Goal: Task Accomplishment & Management: Manage account settings

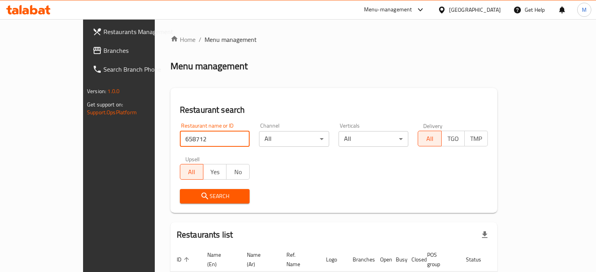
scroll to position [47, 0]
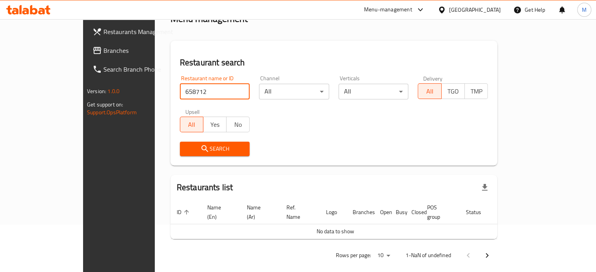
click at [218, 93] on input "658712" at bounding box center [215, 92] width 70 height 16
click at [180, 87] on input "658712" at bounding box center [215, 92] width 70 height 16
paste input "87283"
type input "687283"
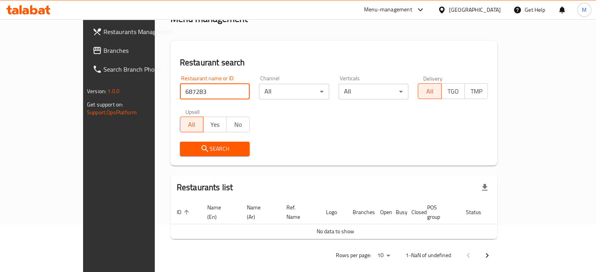
click button "Search" at bounding box center [215, 149] width 70 height 15
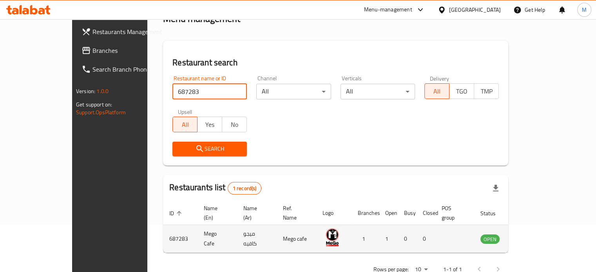
click at [531, 234] on icon "enhanced table" at bounding box center [526, 238] width 9 height 9
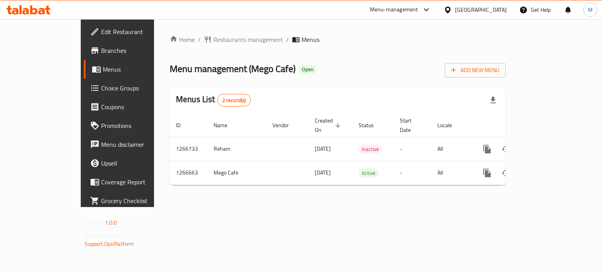
click at [101, 51] on span "Branches" at bounding box center [138, 50] width 74 height 9
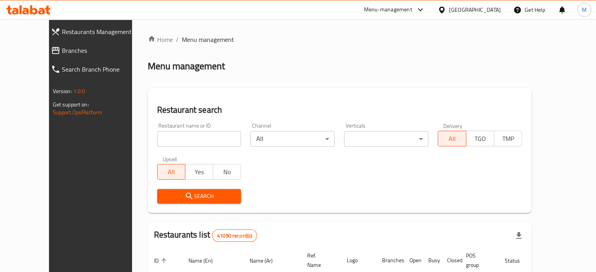
click at [169, 138] on input "search" at bounding box center [199, 139] width 84 height 16
paste input "695517"
type input "695517"
click button "Search" at bounding box center [199, 196] width 84 height 15
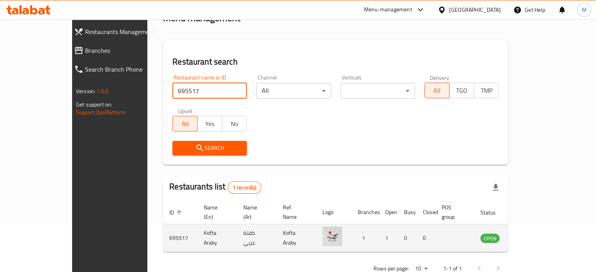
scroll to position [61, 0]
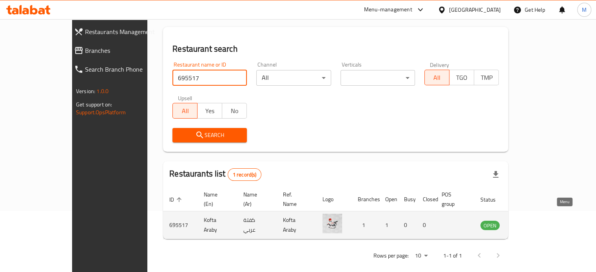
click at [530, 224] on icon "enhanced table" at bounding box center [528, 225] width 3 height 3
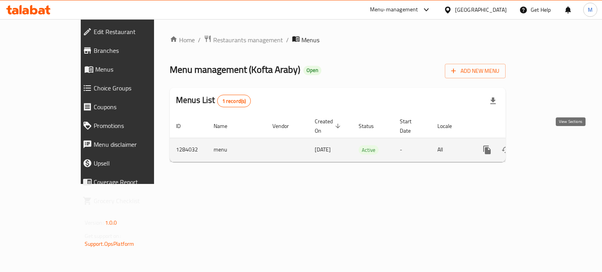
click at [547, 147] on icon "enhanced table" at bounding box center [543, 150] width 7 height 7
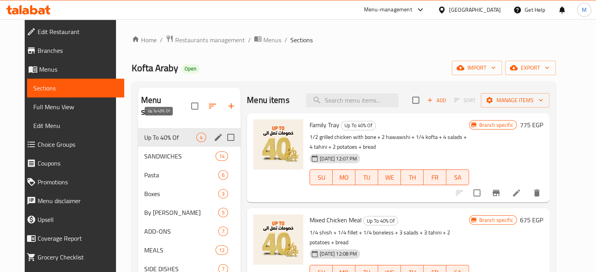
click at [188, 133] on span "Up To 40% Of" at bounding box center [170, 137] width 52 height 9
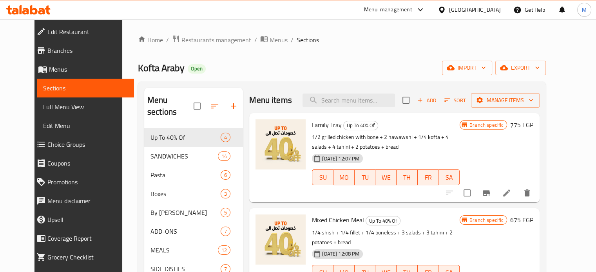
click at [438, 98] on span "Add" at bounding box center [426, 100] width 21 height 9
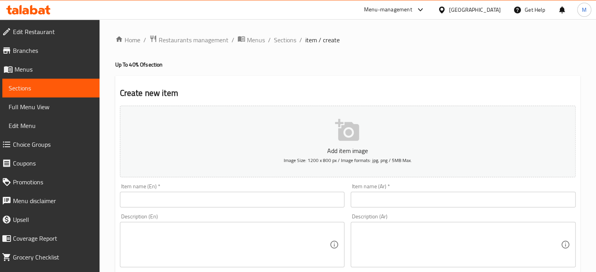
click at [398, 200] on input "text" at bounding box center [463, 200] width 225 height 16
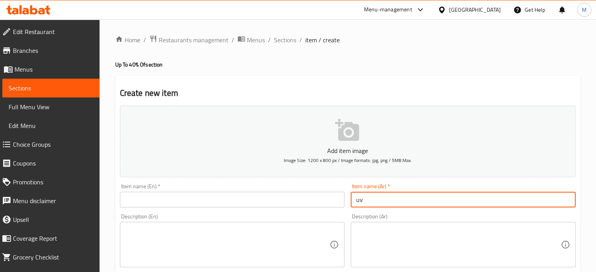
type input "u"
type input "عرض الكبدة"
click at [275, 197] on input "text" at bounding box center [232, 200] width 225 height 16
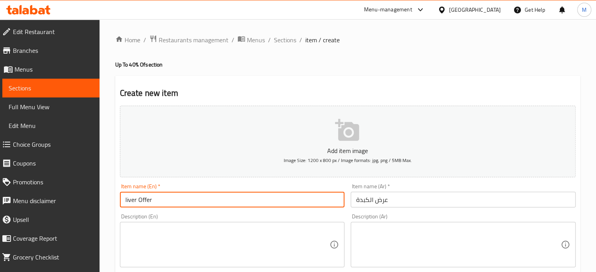
type input "liver Offer"
click at [500, 246] on textarea at bounding box center [458, 245] width 205 height 37
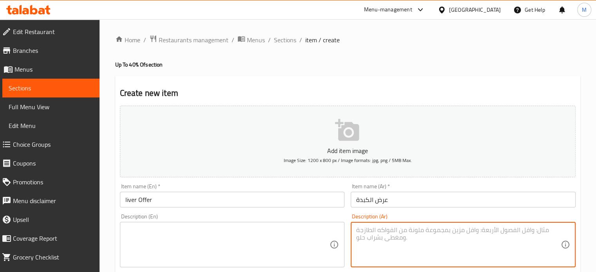
click at [405, 236] on textarea at bounding box center [458, 245] width 205 height 37
click at [405, 236] on textarea "كبدة و باكيت بطاطس و كركاديه" at bounding box center [458, 245] width 205 height 37
type textarea "كبدة و باكيت بطاطس و كركاديه"
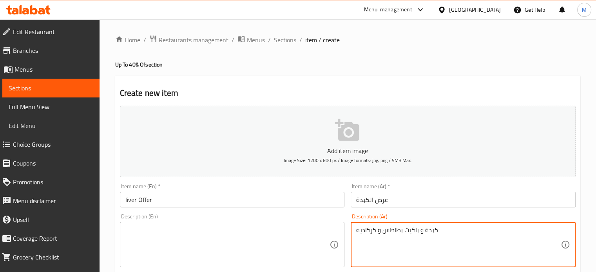
click at [200, 241] on textarea at bounding box center [227, 245] width 205 height 37
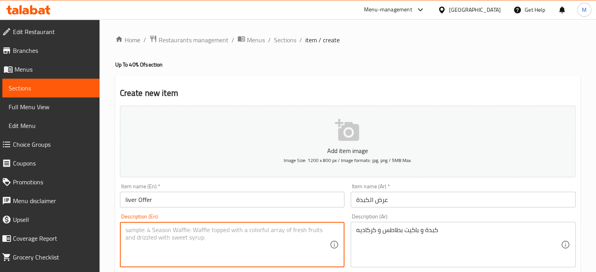
paste textarea "Liver, a packet of potatoes, and hibiscus"
type textarea "Liver, a packet of potatoes, and hibiscus"
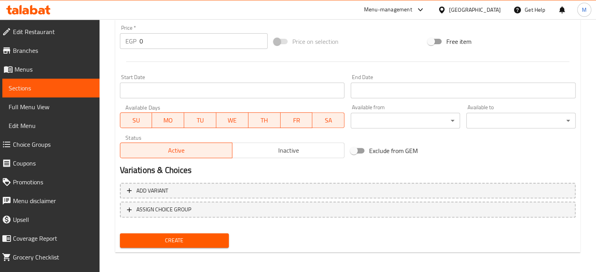
scroll to position [281, 0]
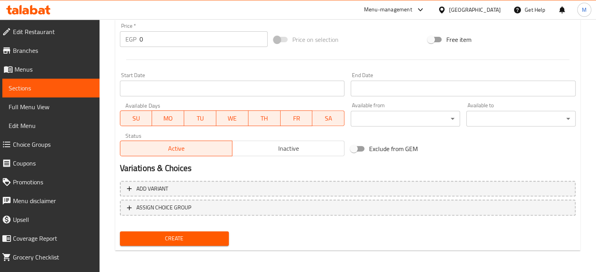
click at [140, 39] on input "0" at bounding box center [204, 39] width 128 height 16
paste input "162.5"
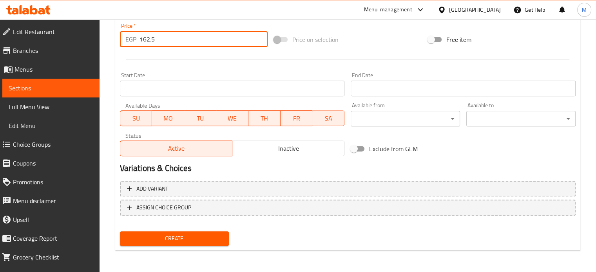
type input "162.5"
click at [201, 232] on button "Create" at bounding box center [174, 239] width 109 height 15
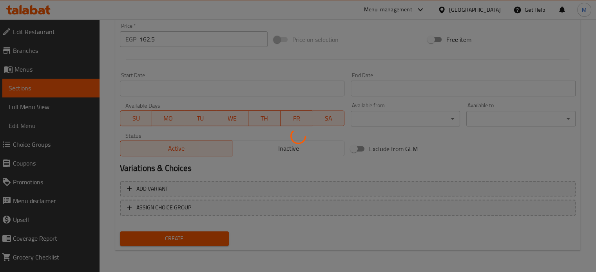
type input "0"
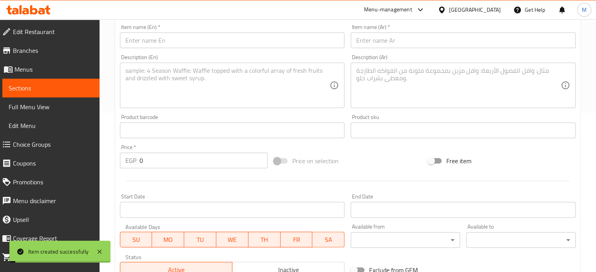
scroll to position [0, 0]
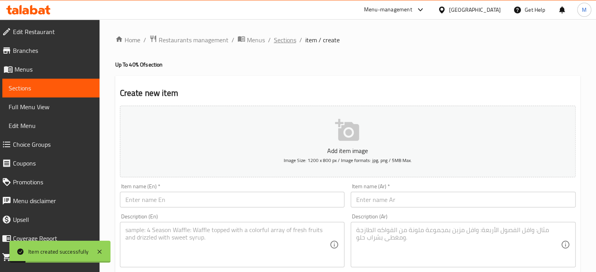
click at [291, 41] on span "Sections" at bounding box center [285, 39] width 22 height 9
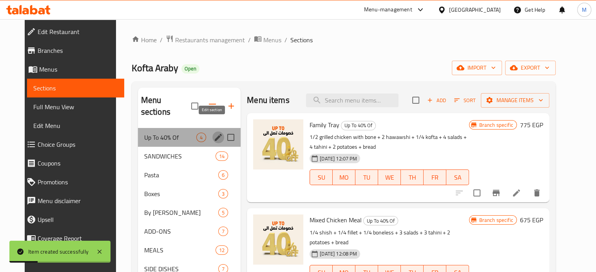
click at [215, 134] on icon "edit" at bounding box center [218, 137] width 7 height 7
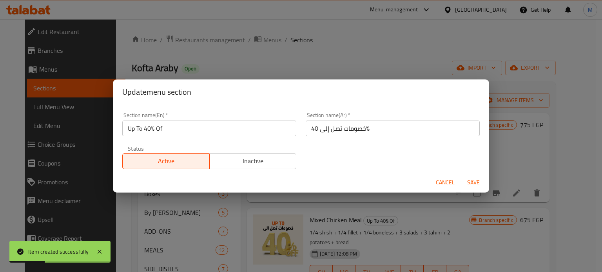
click at [263, 166] on span "Inactive" at bounding box center [253, 161] width 81 height 11
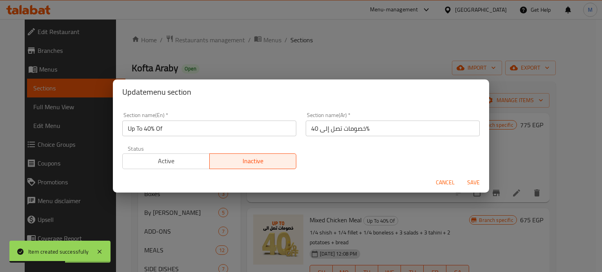
click at [471, 180] on span "Save" at bounding box center [473, 183] width 19 height 10
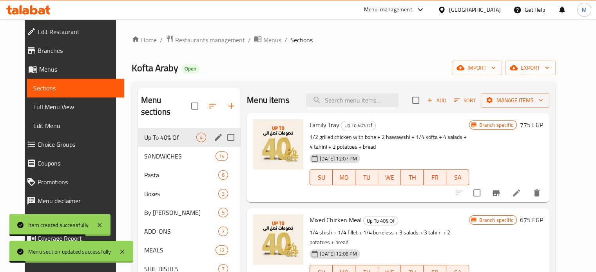
click at [447, 103] on span "Add" at bounding box center [436, 100] width 21 height 9
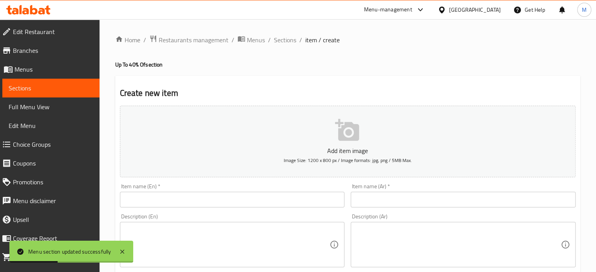
click at [371, 202] on input "text" at bounding box center [463, 200] width 225 height 16
paste input "صنية كفته عربي"
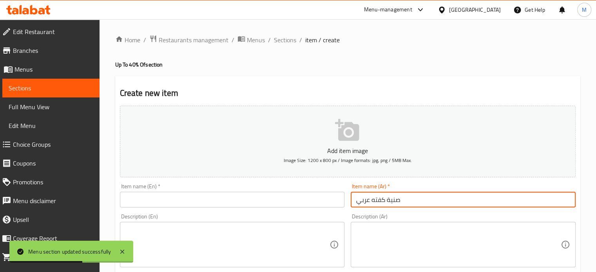
click at [373, 202] on input "صنية كفته عربي" at bounding box center [463, 200] width 225 height 16
click at [381, 202] on input "صنية كفتة عربي" at bounding box center [463, 200] width 225 height 16
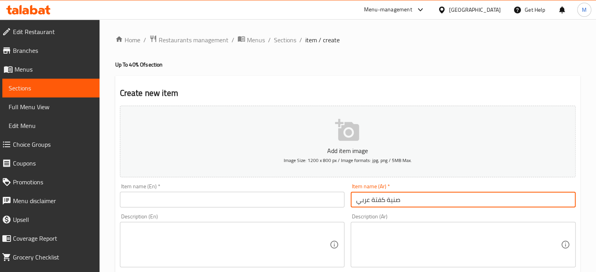
click at [397, 202] on input "صنية كفتة عربي" at bounding box center [463, 200] width 225 height 16
type input "صينية كفتة عربي"
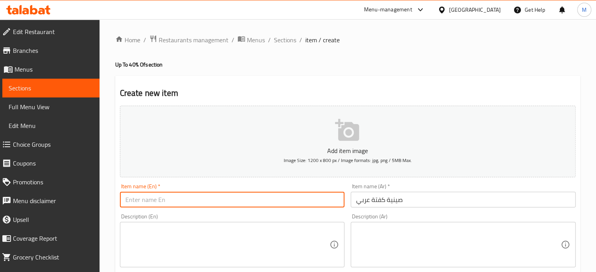
click at [219, 200] on input "text" at bounding box center [232, 200] width 225 height 16
paste input "Arabic kofta tray"
type input "Arabic kofta tray"
paste textarea "فرخه وربع كفته وربع سجق مشوي وارز وسلطه واربعه كاركاديه"
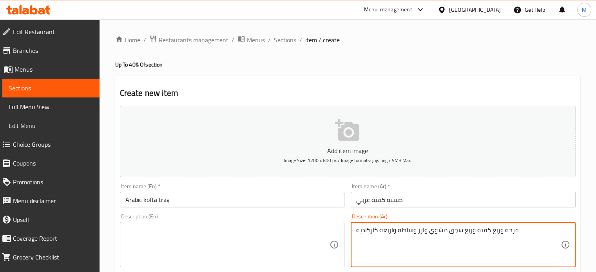
click at [394, 229] on textarea "فرخه وربع كفته وربع سجق مشوي وارز وسلطه واربعه كاركاديه" at bounding box center [458, 245] width 205 height 37
paste textarea "ة و ربع كفتة و ربع سجق مشوي وأرز وسلطة و ٤ كركديه"
type textarea "فرخة و ربع كفتة و ربع سجق مشوي وأرز وسلطة و ٤ كركديه"
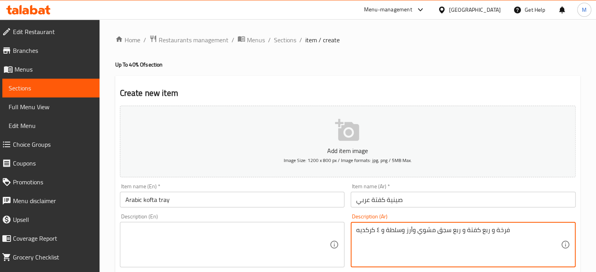
click at [192, 241] on textarea at bounding box center [227, 245] width 205 height 37
paste textarea "Chicken, a quarter kofta, a quarter grilled sausage, rice, salad, and 4 hibiscus"
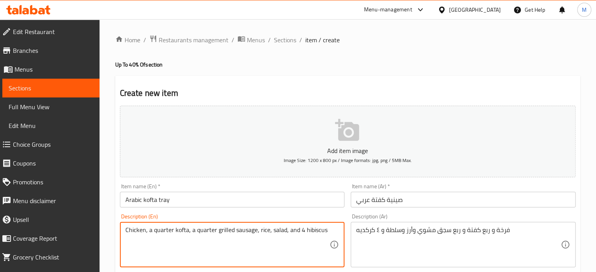
scroll to position [238, 0]
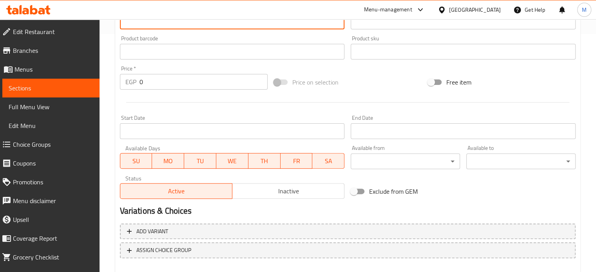
type textarea "Chicken, a quarter kofta, a quarter grilled sausage, rice, salad, and 4 hibiscus"
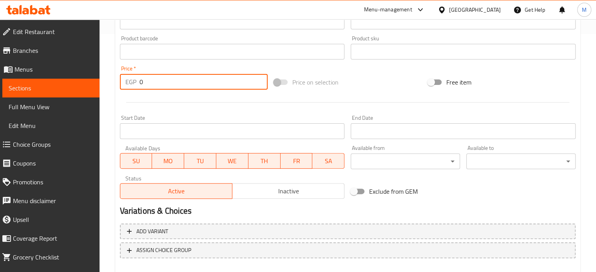
drag, startPoint x: 144, startPoint y: 80, endPoint x: 131, endPoint y: 81, distance: 13.7
click at [133, 80] on div "EGP 0 Price *" at bounding box center [194, 82] width 148 height 16
paste input "1189.5"
type input "1189.5"
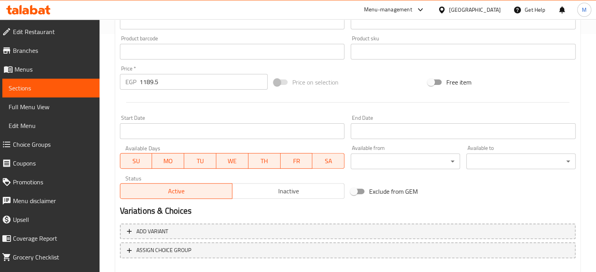
click at [369, 71] on div "Add item image Image Size: 1200 x 800 px / Image formats: jpg, png / 5MB Max. I…" at bounding box center [348, 33] width 462 height 338
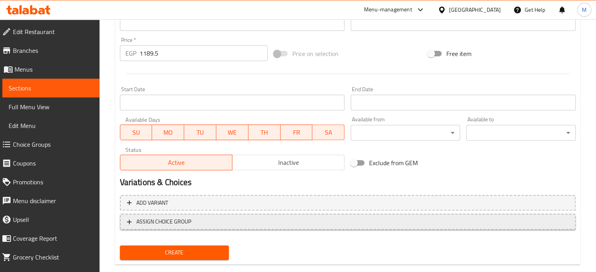
scroll to position [281, 0]
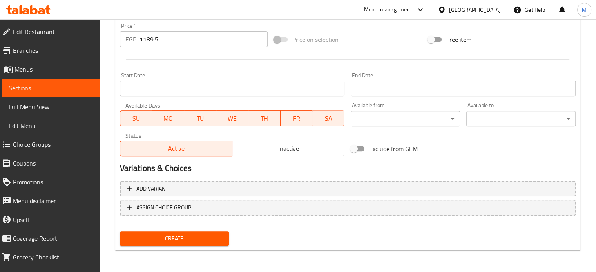
click at [209, 240] on span "Create" at bounding box center [174, 239] width 97 height 10
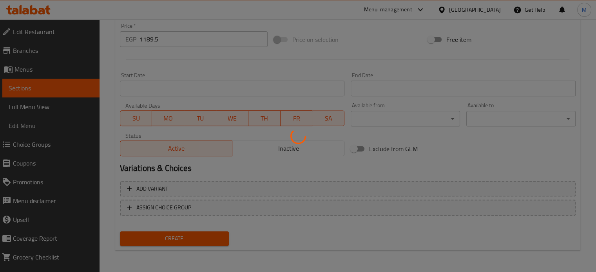
type input "0"
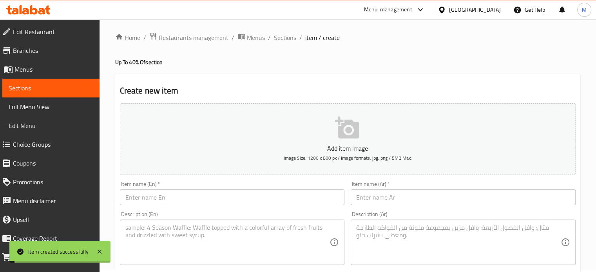
scroll to position [0, 0]
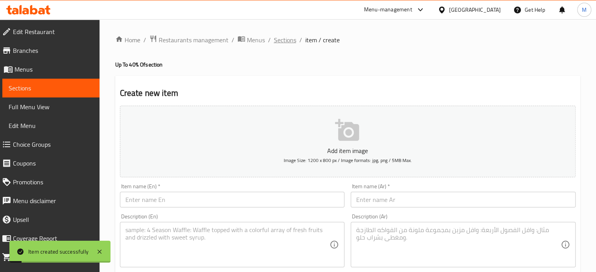
click at [283, 40] on span "Sections" at bounding box center [285, 39] width 22 height 9
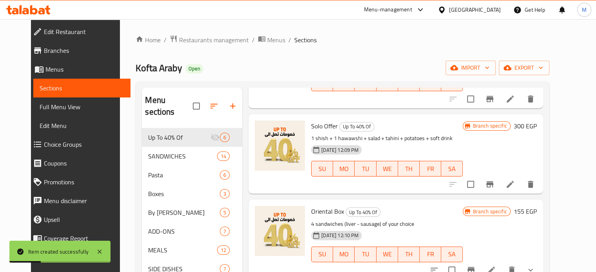
scroll to position [189, 0]
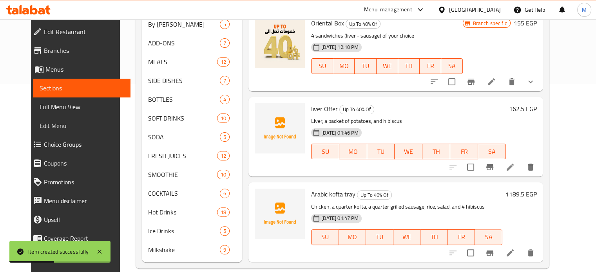
click at [514, 164] on icon at bounding box center [510, 167] width 7 height 7
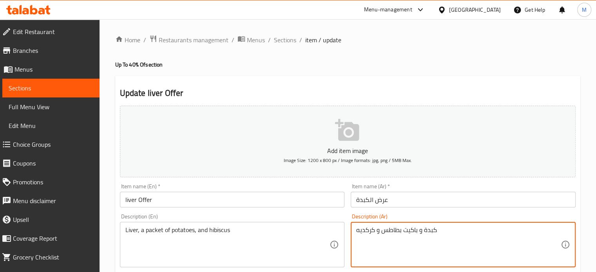
scroll to position [281, 0]
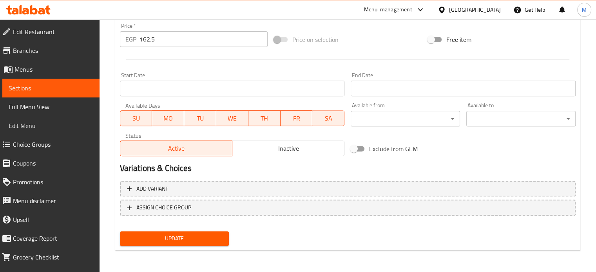
type textarea "كبدة و باكيت بطاطس و كركديه"
click at [171, 235] on span "Update" at bounding box center [174, 239] width 97 height 10
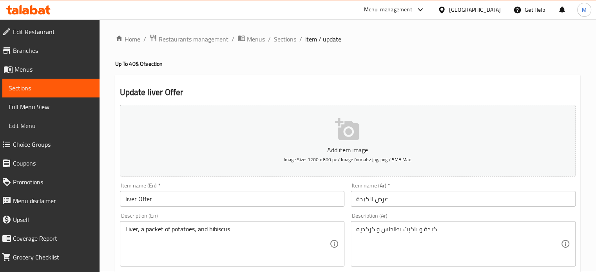
scroll to position [0, 0]
click at [281, 43] on span "Sections" at bounding box center [285, 39] width 22 height 9
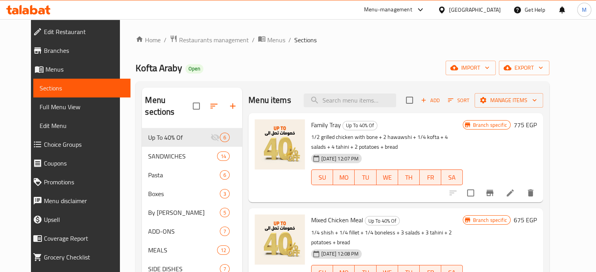
click at [441, 100] on span "Add" at bounding box center [430, 100] width 21 height 9
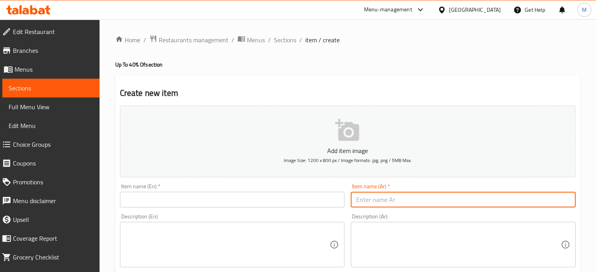
click at [384, 202] on input "text" at bounding box center [463, 200] width 225 height 16
click at [384, 202] on input "عرض الفرد" at bounding box center [463, 200] width 225 height 16
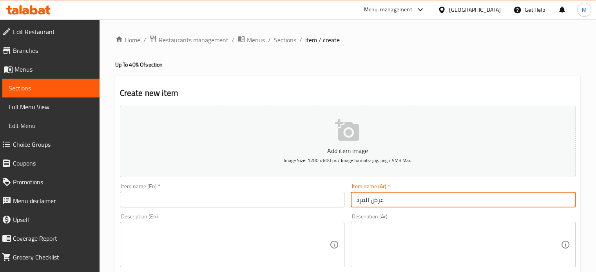
type input "عرض الفرد"
click at [171, 199] on input "text" at bounding box center [232, 200] width 225 height 16
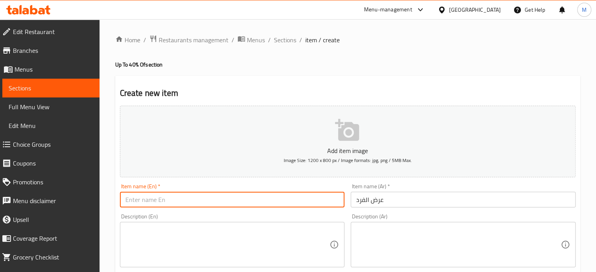
paste input "Individual offer"
click at [155, 202] on input "Individual offer" at bounding box center [232, 200] width 225 height 16
type input "Individual Offer"
click at [389, 247] on textarea at bounding box center [458, 245] width 205 height 37
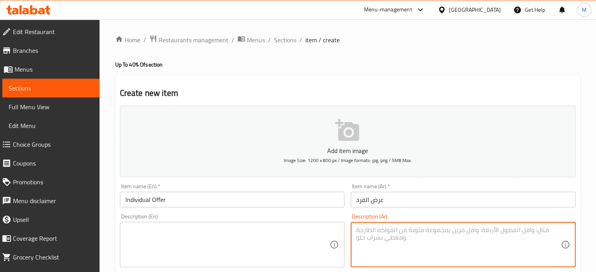
click at [396, 242] on textarea at bounding box center [458, 245] width 205 height 37
paste textarea "1/4 فراخ ورك أو صدر و أرز وخضار سلطة وكركديه"
type textarea "1/4 فراخ ورك أو صدر و أرز وخضار سلطة وكركديه"
click at [221, 228] on textarea at bounding box center [227, 245] width 205 height 37
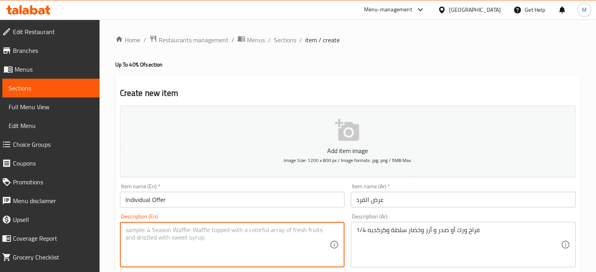
paste textarea "1/4 chicken thigh or breast, rice, salad vegetables and hibiscus"
type textarea "1/4 chicken thigh or breast, rice, salad vegetables and hibiscus"
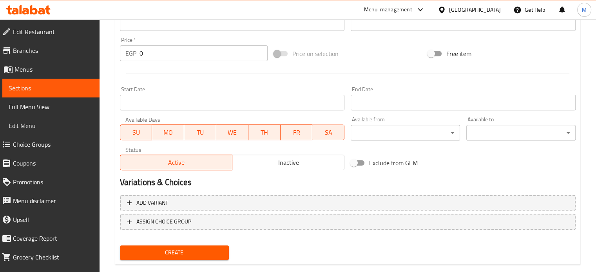
scroll to position [281, 0]
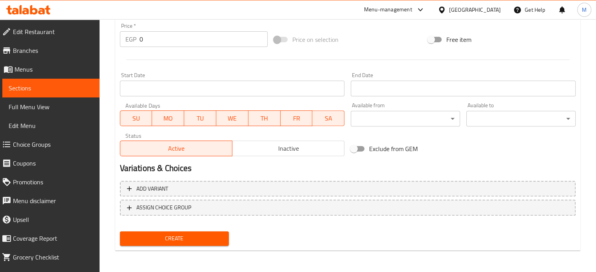
drag, startPoint x: 144, startPoint y: 39, endPoint x: 139, endPoint y: 36, distance: 6.0
click at [141, 38] on input "0" at bounding box center [204, 39] width 128 height 16
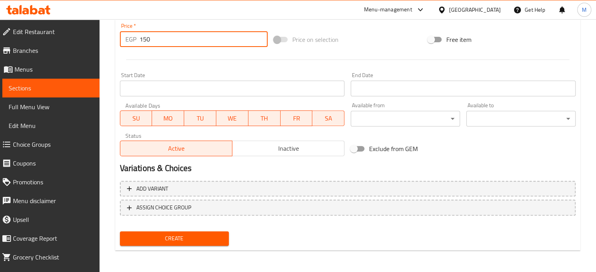
type input "150"
click at [183, 236] on span "Create" at bounding box center [174, 239] width 97 height 10
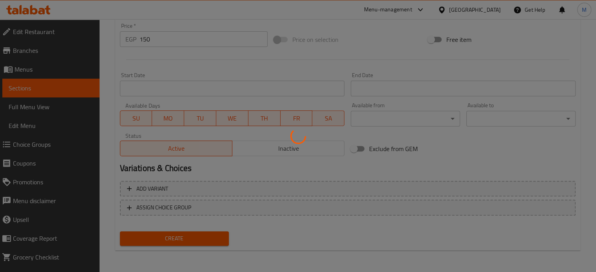
type input "0"
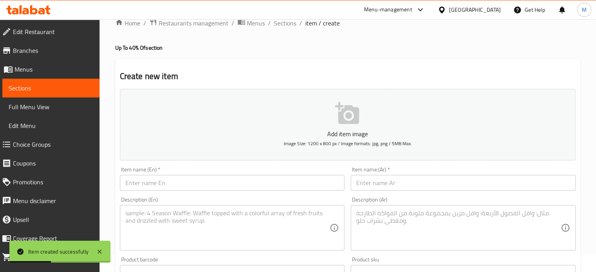
scroll to position [0, 0]
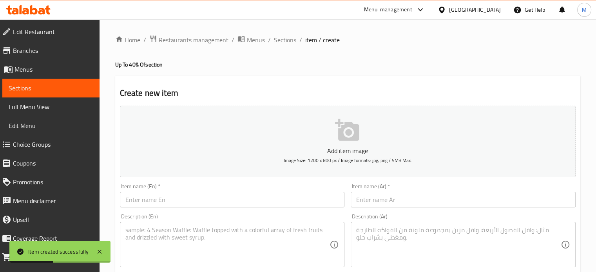
click at [385, 202] on input "text" at bounding box center [463, 200] width 225 height 16
paste input "عرض الفردين"
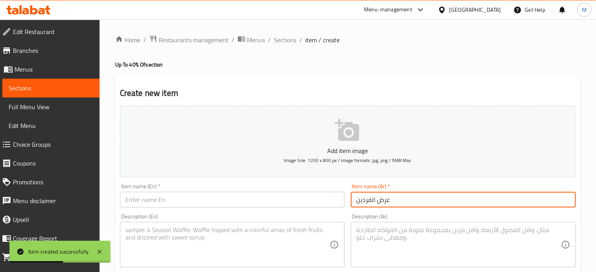
type input "عرض الفردين"
click at [165, 204] on input "text" at bounding box center [232, 200] width 225 height 16
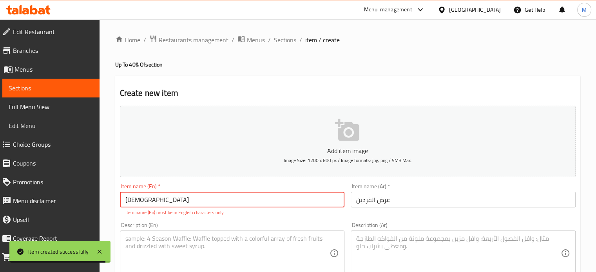
type input "ل"
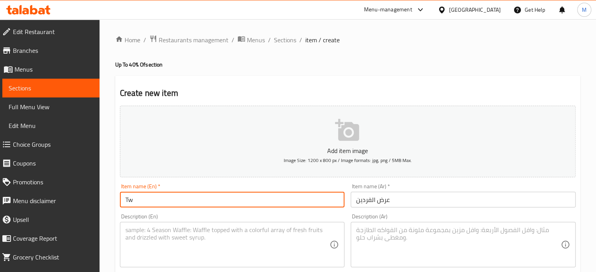
type input "Twins Offer"
click at [135, 199] on input "Twins Offer" at bounding box center [232, 200] width 225 height 16
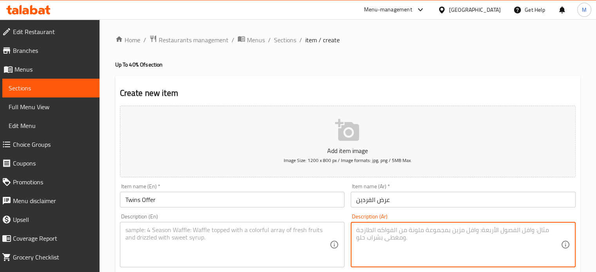
click at [401, 234] on textarea at bounding box center [458, 245] width 205 height 37
click at [404, 243] on textarea at bounding box center [458, 245] width 205 height 37
paste textarea "6 ساندوتشات من اختيارك و 2 كركديه"
type textarea "6 ساندوتشات من اختيارك و 2 كركديه"
click at [220, 244] on textarea at bounding box center [227, 245] width 205 height 37
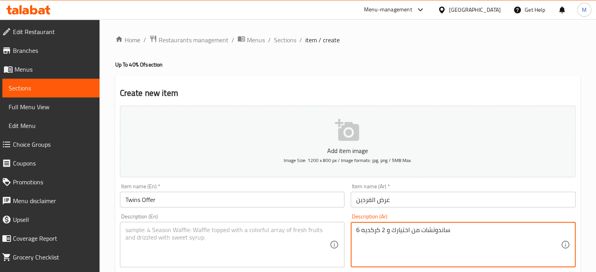
paste textarea "6 sandwiches of your choice and 2 hibiscus"
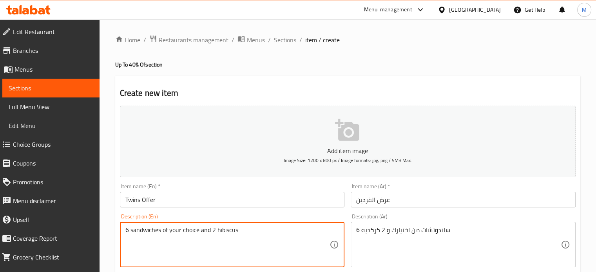
type textarea "6 sandwiches of your choice and 2 hibiscus"
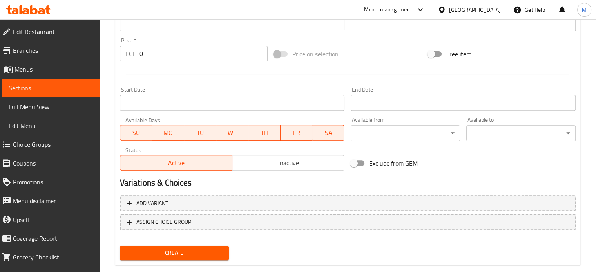
scroll to position [281, 0]
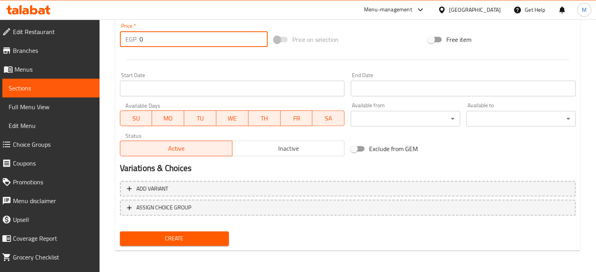
drag, startPoint x: 130, startPoint y: 39, endPoint x: 124, endPoint y: 40, distance: 6.3
click at [126, 40] on div "EGP 0 Price *" at bounding box center [194, 39] width 148 height 16
paste input "275"
type input "275"
click at [185, 237] on span "Create" at bounding box center [174, 239] width 97 height 10
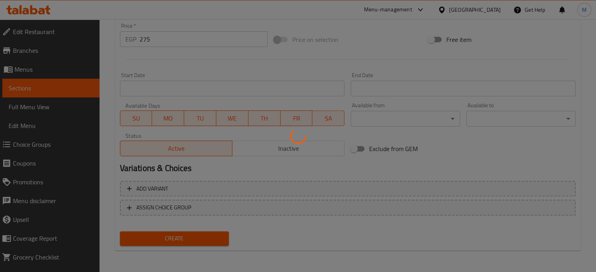
type input "0"
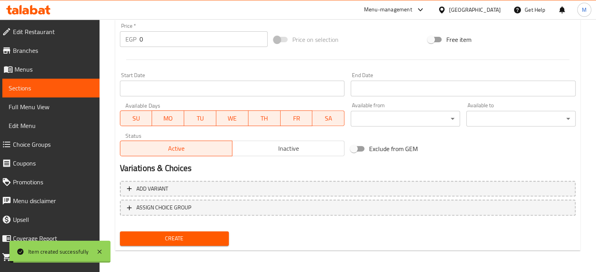
scroll to position [0, 0]
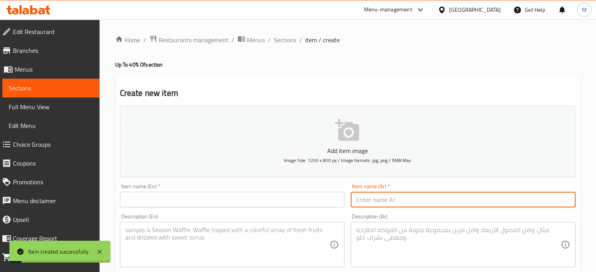
click at [390, 207] on input "text" at bounding box center [463, 200] width 225 height 16
type input "عرض الحواوشى"
click at [301, 200] on input "text" at bounding box center [232, 200] width 225 height 16
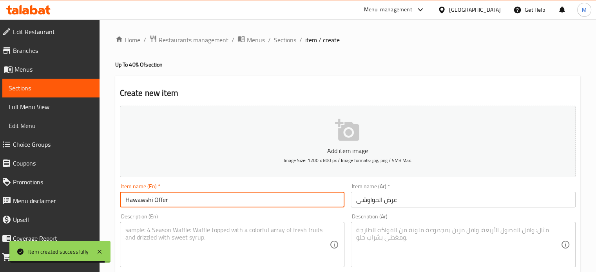
type input "Hawawshi Offer"
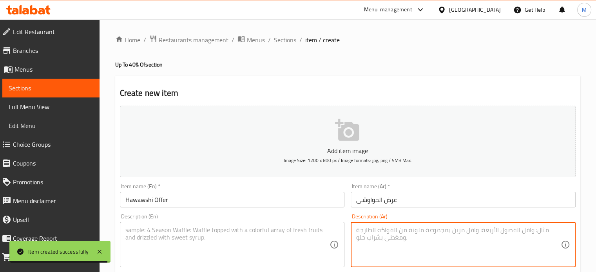
click at [401, 257] on textarea at bounding box center [458, 245] width 205 height 37
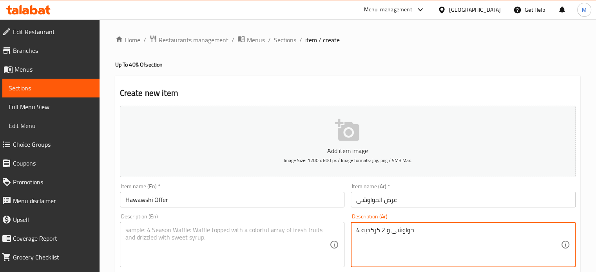
click at [401, 236] on textarea "4 حواوشى و 2 كركديه" at bounding box center [458, 245] width 205 height 37
type textarea "4 حواوشى و 2 كركديه"
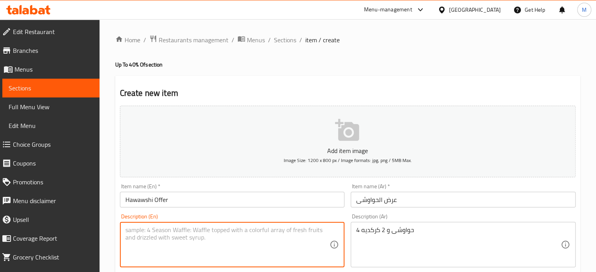
click at [191, 243] on textarea at bounding box center [227, 245] width 205 height 37
paste textarea "4 hawawshi and 2 hibiscus"
type textarea "4 hawawshi and 2 hibiscus"
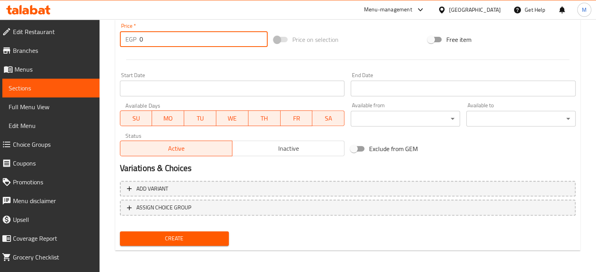
drag, startPoint x: 152, startPoint y: 42, endPoint x: 121, endPoint y: 43, distance: 31.0
click at [125, 42] on div "EGP 0 Price *" at bounding box center [194, 39] width 148 height 16
paste input "375"
type input "375"
click at [187, 238] on span "Create" at bounding box center [174, 239] width 97 height 10
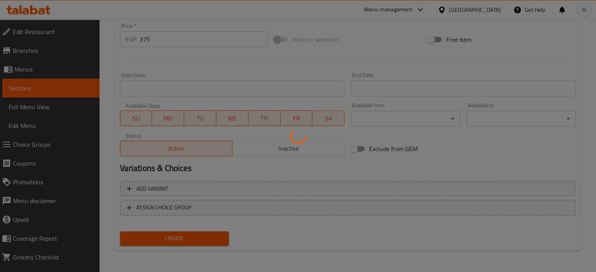
type input "0"
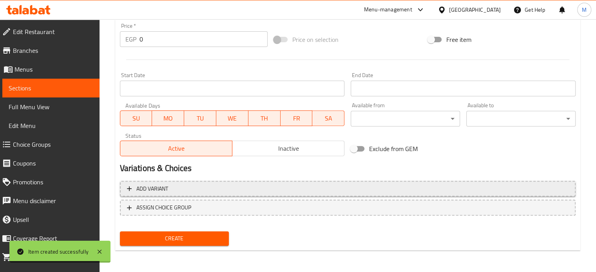
scroll to position [0, 0]
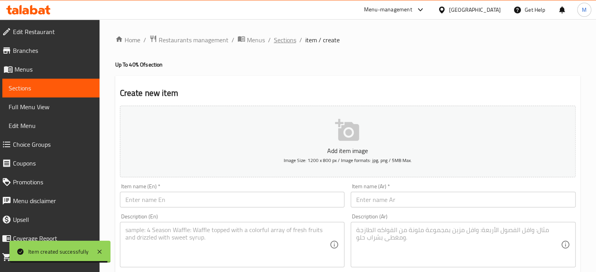
click at [288, 43] on span "Sections" at bounding box center [285, 39] width 22 height 9
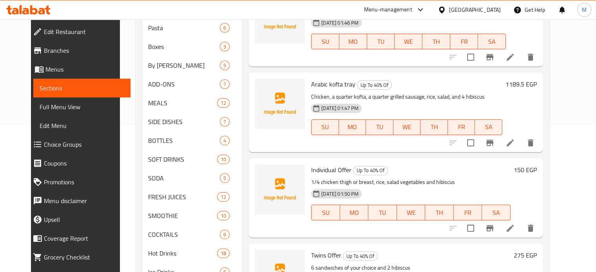
scroll to position [355, 0]
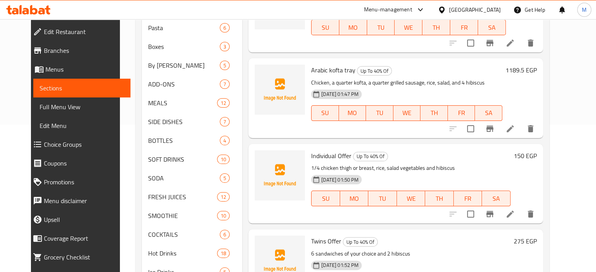
click at [340, 163] on p "1/4 chicken thigh or breast, rice, salad vegetables and hibiscus" at bounding box center [410, 168] width 199 height 10
copy p "thigh"
click at [515, 210] on icon at bounding box center [510, 214] width 9 height 9
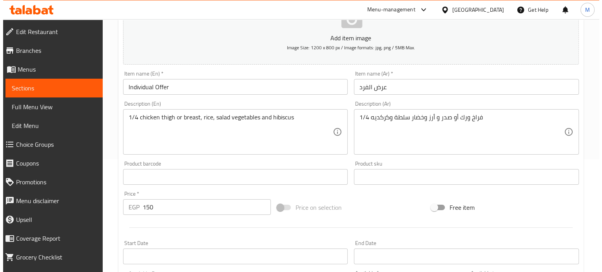
scroll to position [281, 0]
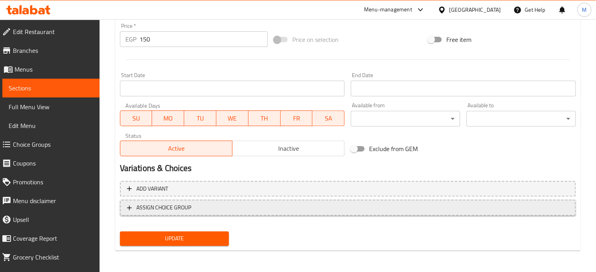
click at [166, 209] on span "ASSIGN CHOICE GROUP" at bounding box center [163, 208] width 55 height 10
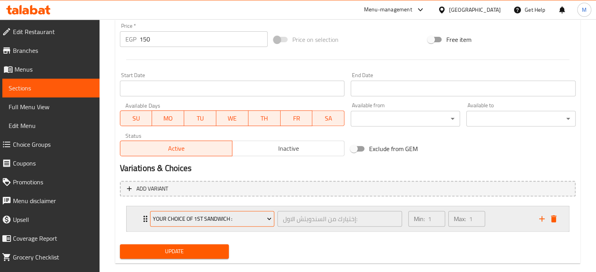
click at [187, 215] on span "Your Choice OF 1st sandwich :" at bounding box center [212, 219] width 119 height 10
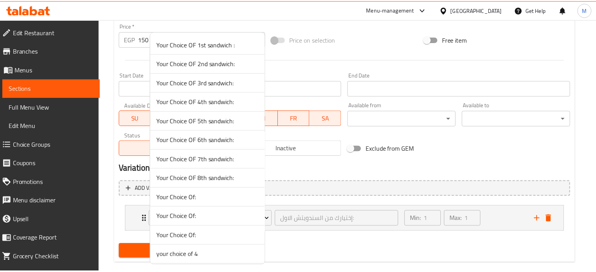
scroll to position [116, 0]
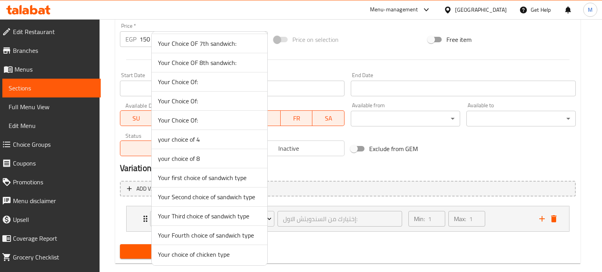
click at [204, 253] on span "Your choice of chicken type" at bounding box center [209, 254] width 103 height 9
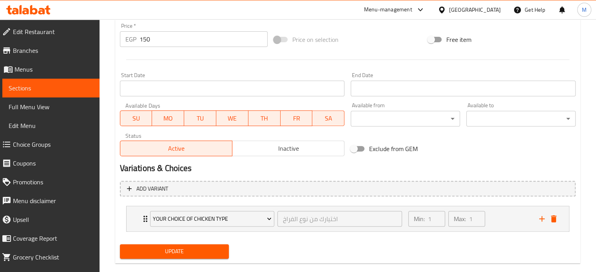
click at [186, 248] on span "Update" at bounding box center [174, 252] width 97 height 10
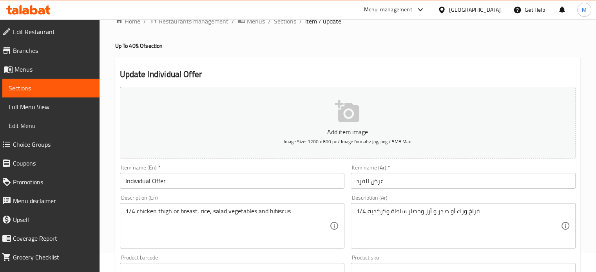
scroll to position [0, 0]
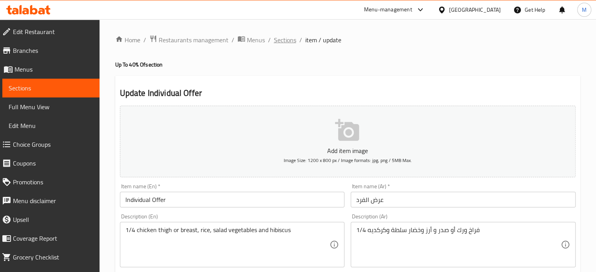
click at [295, 39] on span "Sections" at bounding box center [285, 39] width 22 height 9
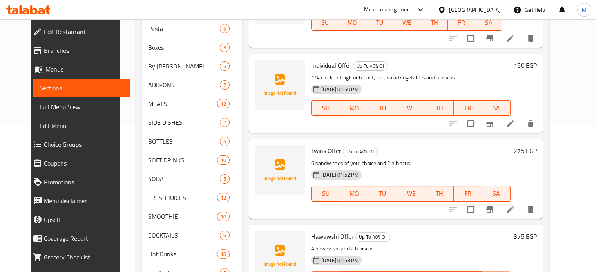
scroll to position [143, 0]
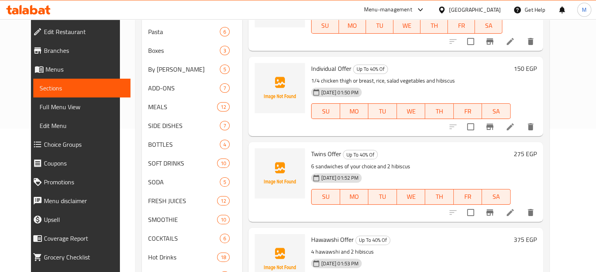
click at [515, 208] on icon at bounding box center [510, 212] width 9 height 9
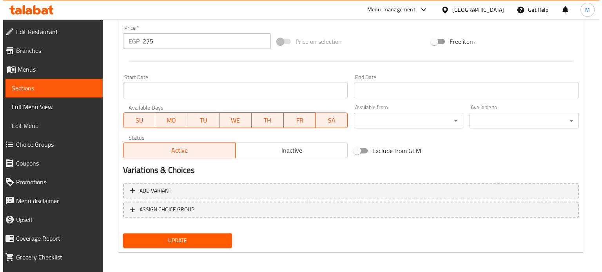
scroll to position [281, 0]
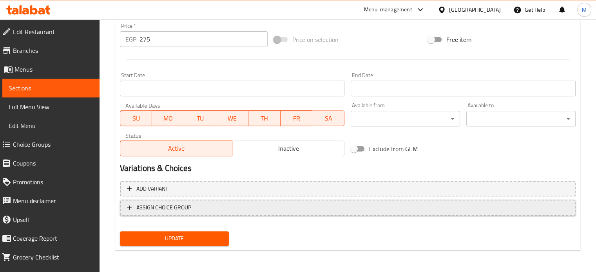
click at [170, 208] on span "ASSIGN CHOICE GROUP" at bounding box center [163, 208] width 55 height 10
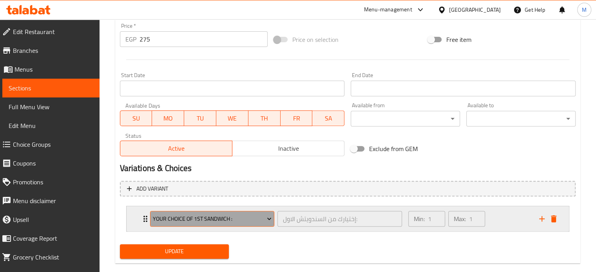
click at [179, 218] on span "Your Choice OF 1st sandwich :" at bounding box center [212, 219] width 119 height 10
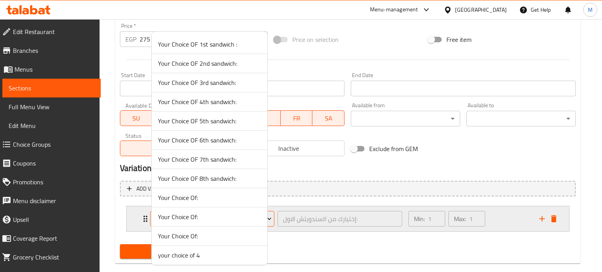
scroll to position [154, 0]
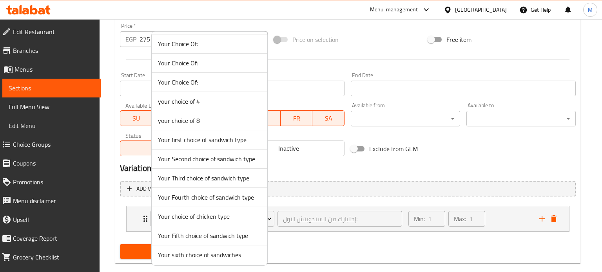
click at [204, 139] on span "Your first choice of sandwich type" at bounding box center [209, 139] width 103 height 9
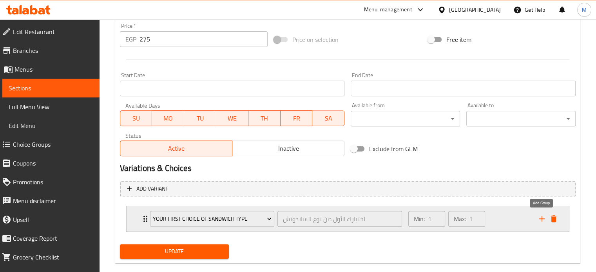
click at [542, 219] on icon "add" at bounding box center [541, 218] width 5 height 5
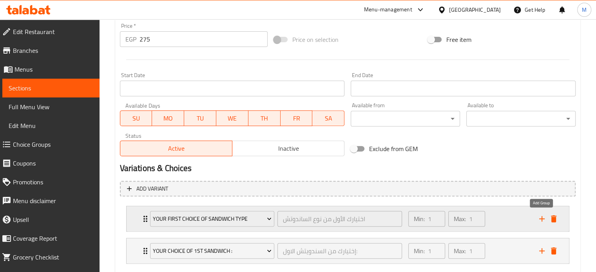
click at [541, 220] on icon "add" at bounding box center [541, 218] width 9 height 9
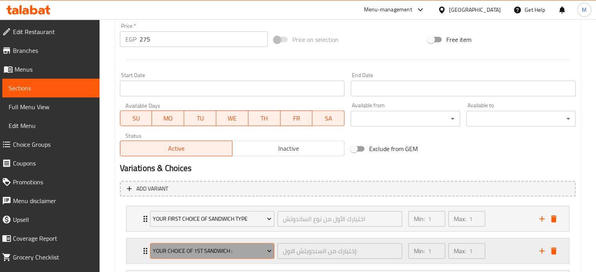
click at [248, 252] on span "Your Choice OF 1st sandwich :" at bounding box center [212, 252] width 119 height 10
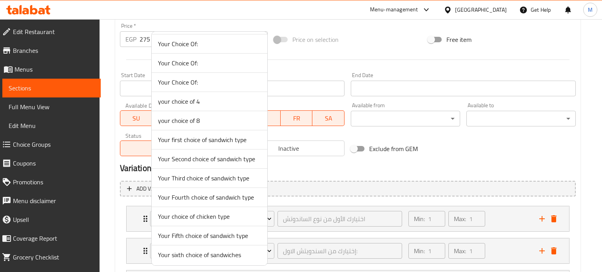
click at [218, 158] on span "Your Second choice of sandwich type" at bounding box center [209, 158] width 103 height 9
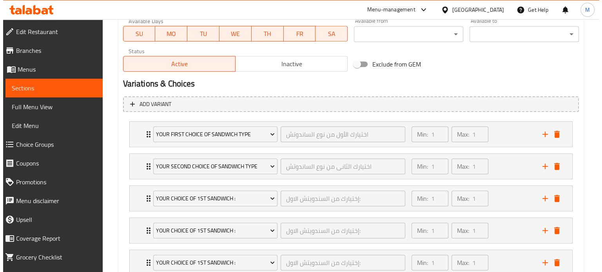
scroll to position [372, 0]
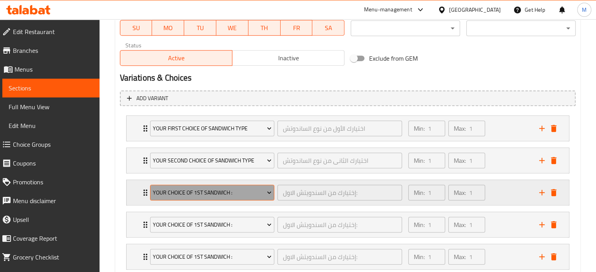
click at [197, 194] on span "Your Choice OF 1st sandwich :" at bounding box center [212, 193] width 119 height 10
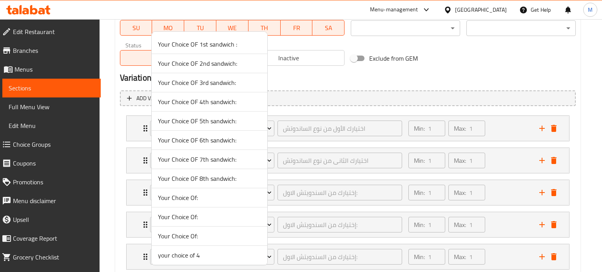
scroll to position [154, 0]
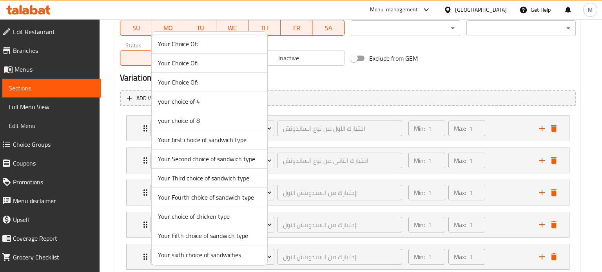
click at [180, 177] on span "Your Third choice of sandwich type" at bounding box center [209, 178] width 103 height 9
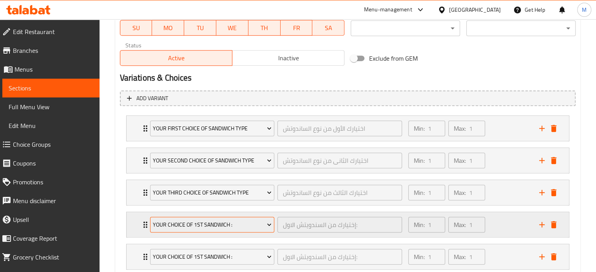
click at [215, 218] on button "Your Choice OF 1st sandwich :" at bounding box center [212, 225] width 125 height 16
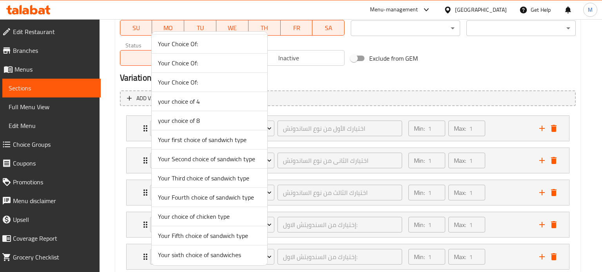
click at [194, 193] on span "Your Fourth choice of sandwich type" at bounding box center [209, 197] width 103 height 9
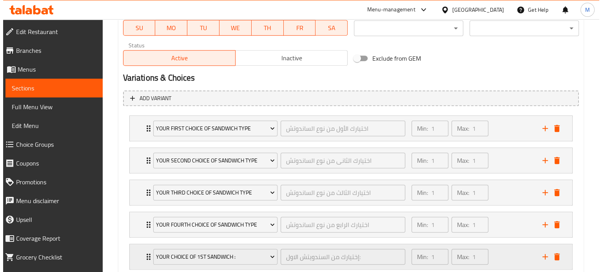
scroll to position [422, 0]
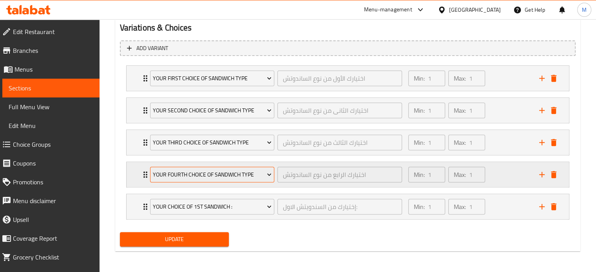
click at [192, 172] on span "Your Fourth choice of sandwich type" at bounding box center [212, 175] width 119 height 10
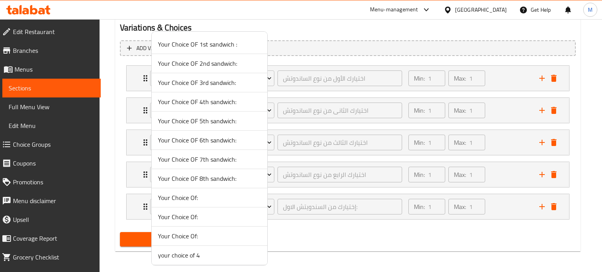
scroll to position [154, 0]
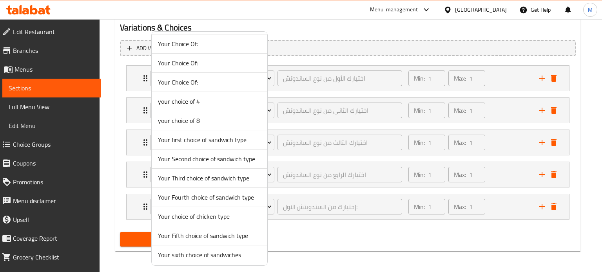
click at [185, 232] on span "Your Fifth choice of sandwich type" at bounding box center [209, 235] width 103 height 9
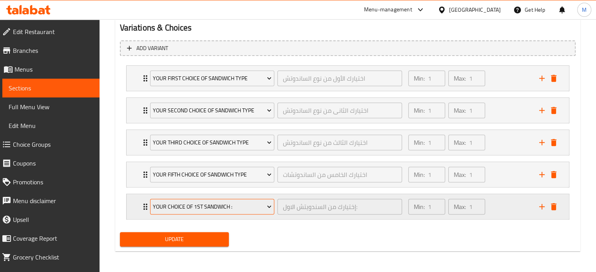
click at [184, 207] on span "Your Choice OF 1st sandwich :" at bounding box center [212, 207] width 119 height 10
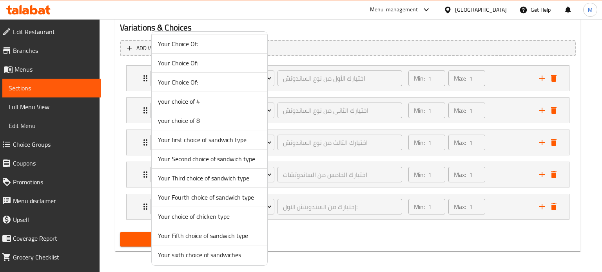
click at [182, 254] on span "Your sixth choice of sandwiches" at bounding box center [209, 255] width 103 height 9
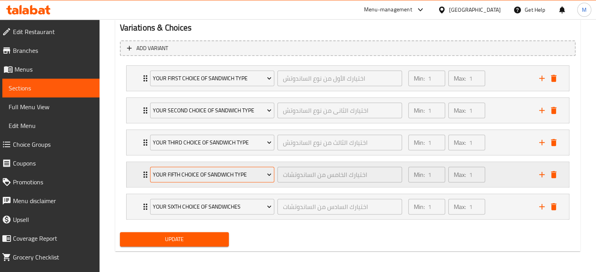
click at [191, 173] on span "Your Fifth choice of sandwich type" at bounding box center [212, 175] width 119 height 10
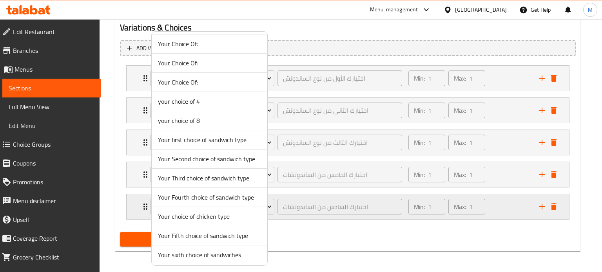
click at [190, 197] on span "Your Fourth choice of sandwich type" at bounding box center [209, 197] width 103 height 9
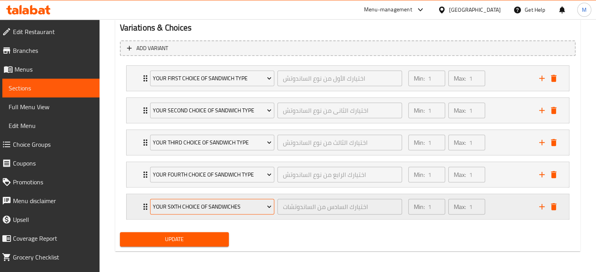
click at [187, 204] on span "Your sixth choice of sandwiches" at bounding box center [212, 207] width 119 height 10
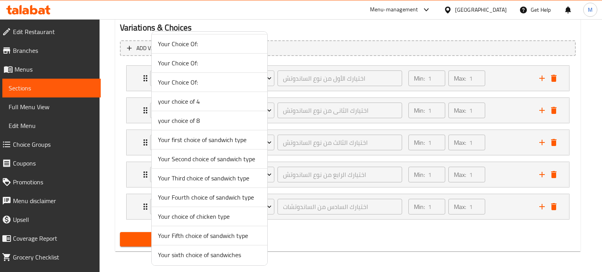
click at [187, 234] on span "Your Fifth choice of sandwich type" at bounding box center [209, 235] width 103 height 9
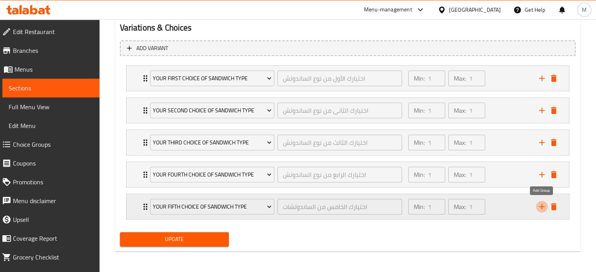
click at [542, 209] on icon "add" at bounding box center [541, 206] width 9 height 9
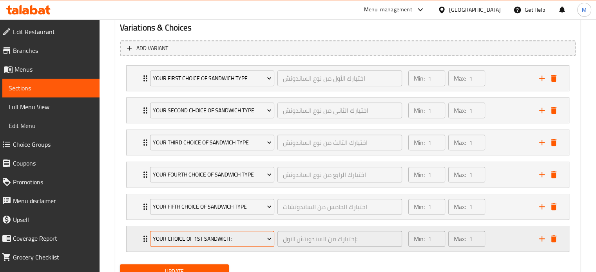
click at [224, 236] on span "Your Choice OF 1st sandwich :" at bounding box center [212, 239] width 119 height 10
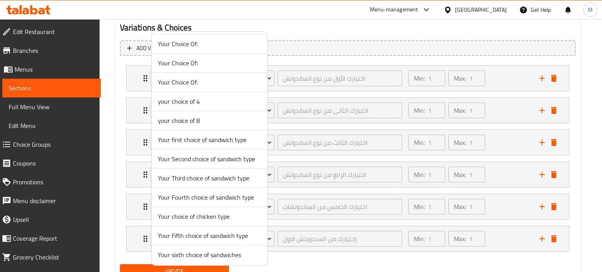
click at [190, 255] on span "Your sixth choice of sandwiches" at bounding box center [209, 255] width 103 height 9
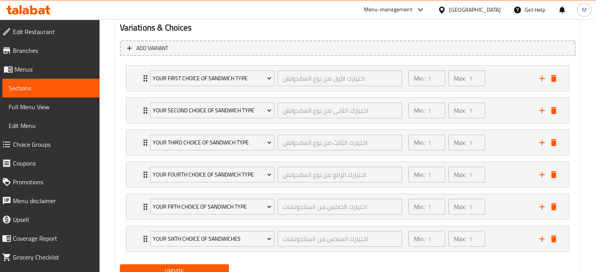
click at [210, 265] on button "Update" at bounding box center [174, 272] width 109 height 15
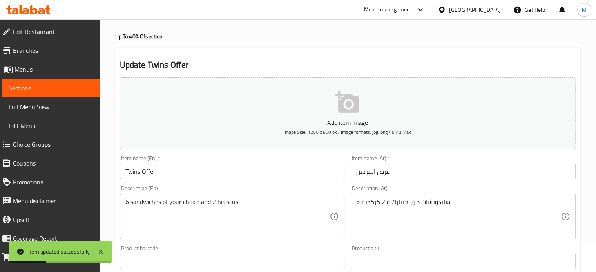
scroll to position [0, 0]
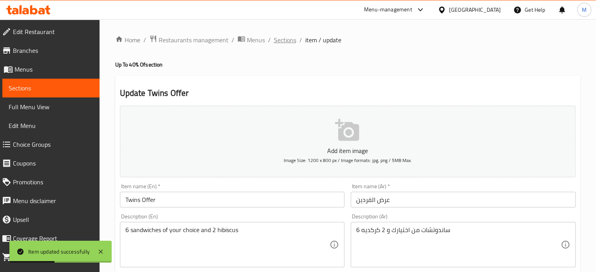
click at [280, 40] on span "Sections" at bounding box center [285, 39] width 22 height 9
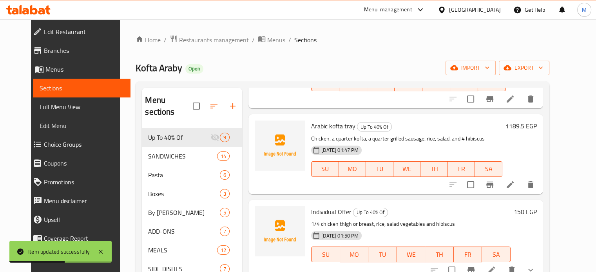
scroll to position [189, 0]
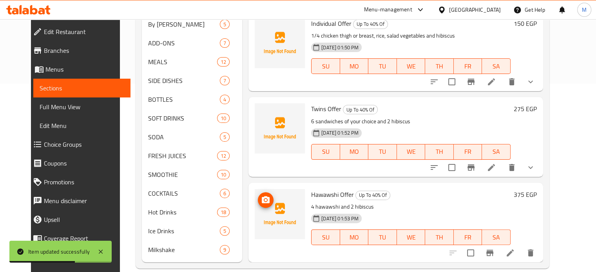
click at [264, 196] on span "upload picture" at bounding box center [266, 200] width 16 height 9
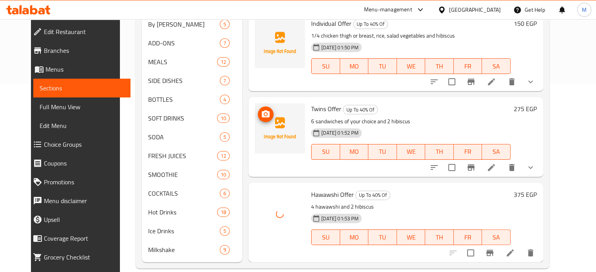
click at [262, 111] on icon "upload picture" at bounding box center [266, 114] width 8 height 7
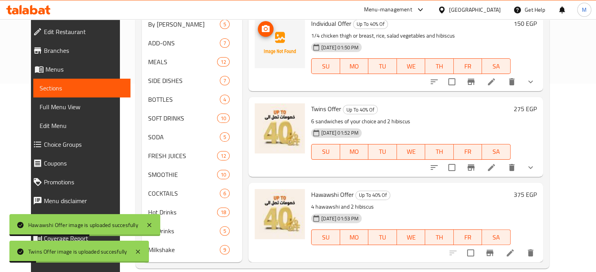
click at [258, 26] on img at bounding box center [280, 43] width 50 height 50
click at [260, 24] on button "upload picture" at bounding box center [266, 29] width 16 height 16
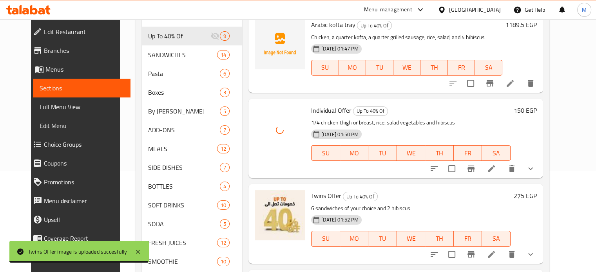
scroll to position [69, 0]
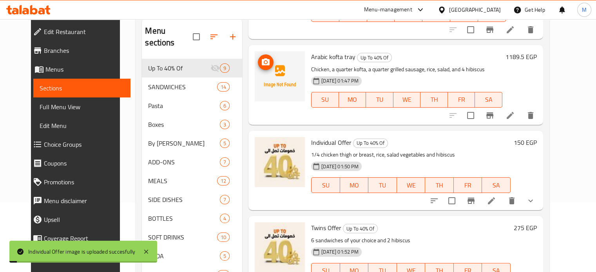
click at [261, 58] on icon "upload picture" at bounding box center [265, 62] width 9 height 9
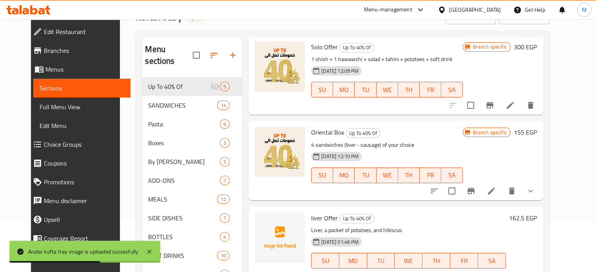
scroll to position [235, 0]
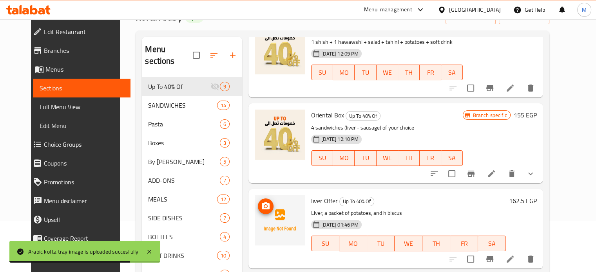
click at [261, 202] on icon "upload picture" at bounding box center [265, 206] width 9 height 9
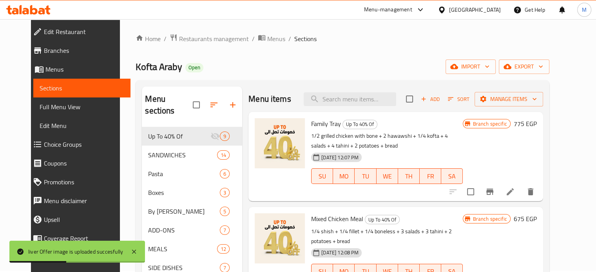
scroll to position [0, 0]
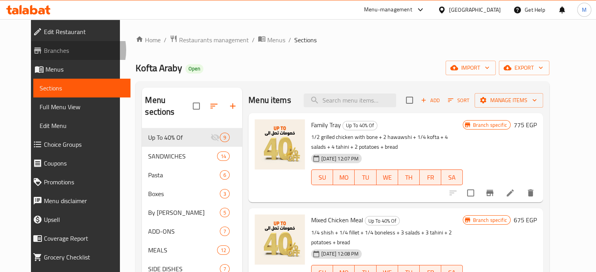
click at [44, 50] on span "Branches" at bounding box center [84, 50] width 80 height 9
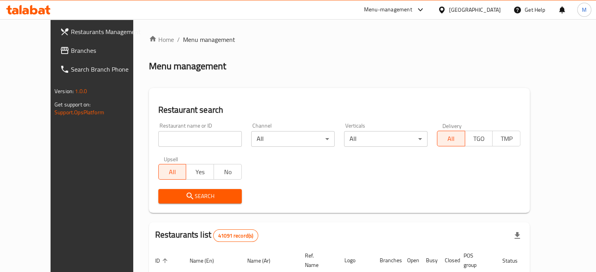
click at [179, 135] on input "search" at bounding box center [200, 139] width 84 height 16
paste input "695517"
type input "695517"
click button "Search" at bounding box center [200, 196] width 84 height 15
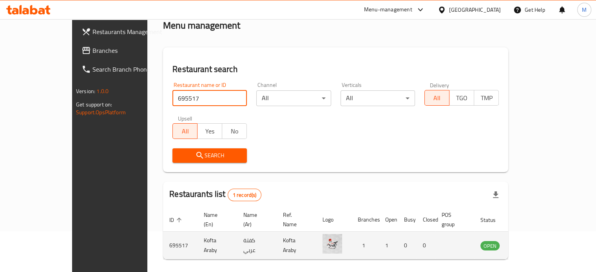
scroll to position [61, 0]
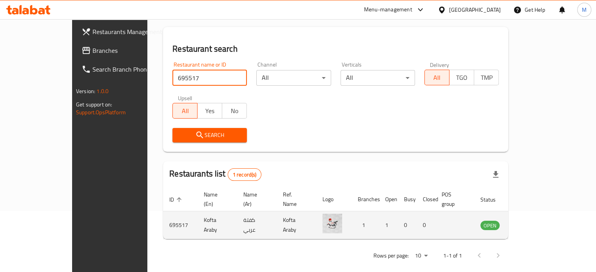
click at [543, 215] on td "enhanced table" at bounding box center [529, 226] width 27 height 28
click at [531, 223] on icon "enhanced table" at bounding box center [526, 226] width 9 height 7
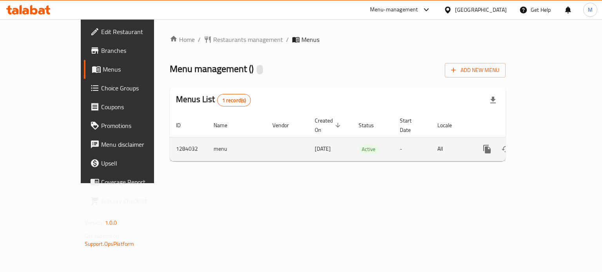
click at [553, 140] on link "enhanced table" at bounding box center [543, 149] width 19 height 19
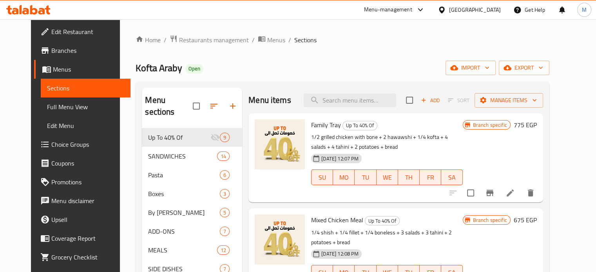
click at [56, 143] on span "Choice Groups" at bounding box center [87, 144] width 73 height 9
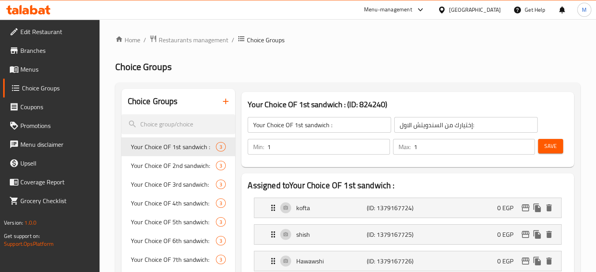
click at [222, 103] on icon "button" at bounding box center [225, 101] width 9 height 9
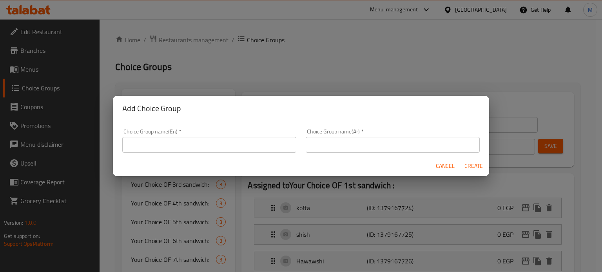
click at [350, 147] on input "text" at bounding box center [393, 145] width 174 height 16
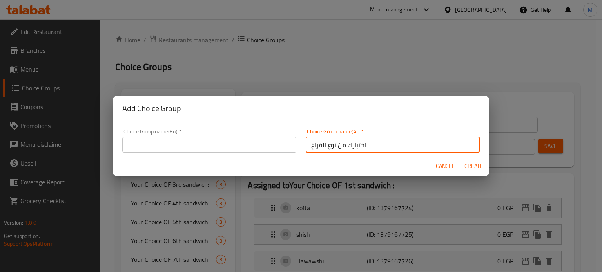
click at [345, 147] on input "اختيارك من نوع الفراخ" at bounding box center [393, 145] width 174 height 16
type input "اختيارك من نوع الفراخ"
click at [224, 149] on input "text" at bounding box center [209, 145] width 174 height 16
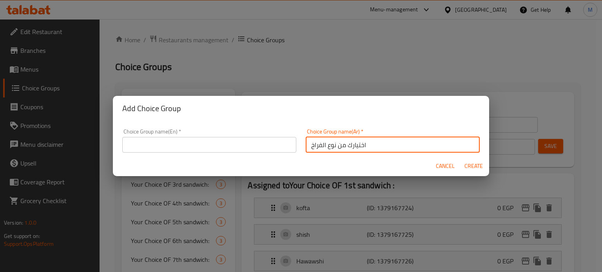
paste input "Your choice of chicken type"
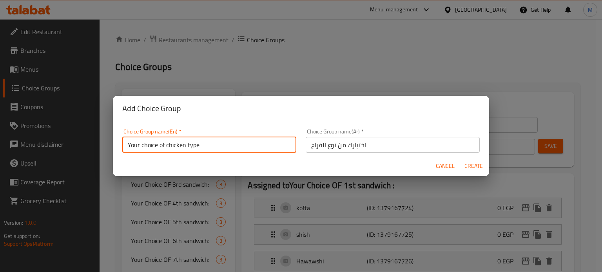
type input "Your choice of chicken type"
click at [471, 166] on span "Create" at bounding box center [473, 167] width 19 height 10
type input "Your choice of chicken type"
type input "اختيارك من نوع الفراخ"
type input "0"
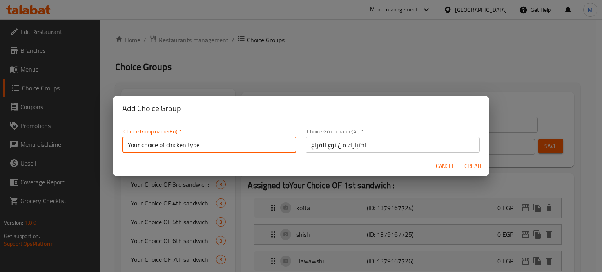
type input "0"
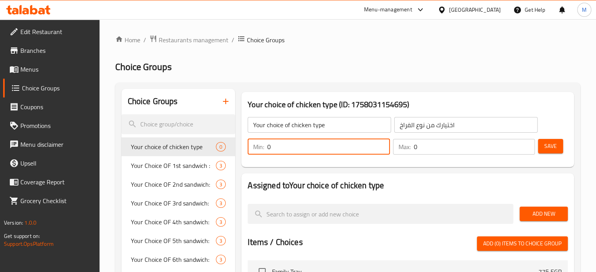
drag, startPoint x: 278, startPoint y: 149, endPoint x: 249, endPoint y: 140, distance: 30.0
click at [250, 140] on div "Min: 0 ​" at bounding box center [319, 147] width 142 height 16
type input "1"
drag, startPoint x: 420, startPoint y: 146, endPoint x: 412, endPoint y: 146, distance: 8.2
click at [413, 146] on div "Max: 0 ​" at bounding box center [464, 147] width 142 height 16
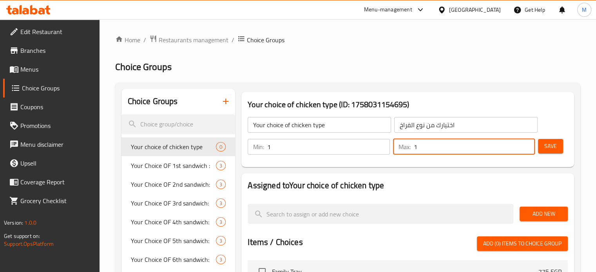
type input "1"
click at [538, 221] on button "Add New" at bounding box center [544, 214] width 48 height 15
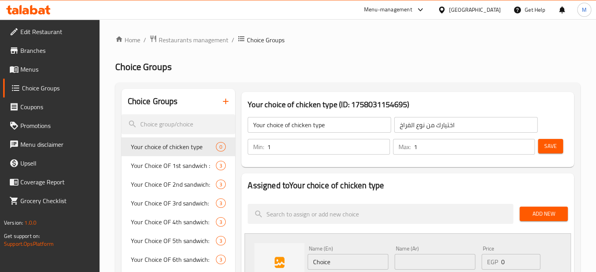
click at [368, 262] on input "Choice" at bounding box center [348, 262] width 81 height 16
paste input "breast"
type input "breast"
click at [427, 261] on input "text" at bounding box center [435, 262] width 81 height 16
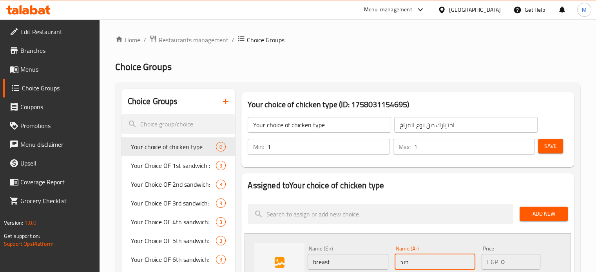
type input "صدر"
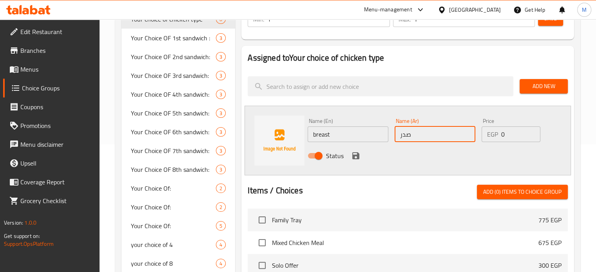
scroll to position [131, 0]
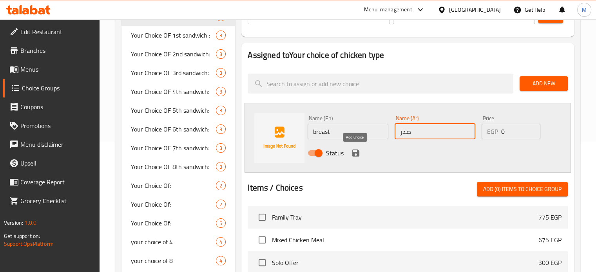
click at [356, 155] on icon "save" at bounding box center [355, 153] width 9 height 9
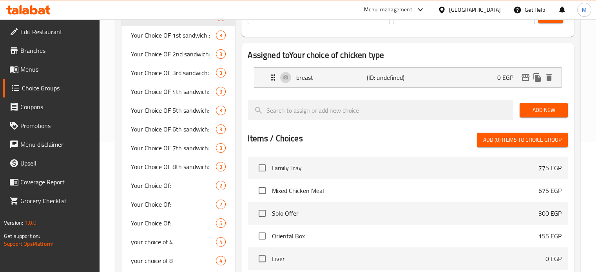
click at [532, 115] on button "Add New" at bounding box center [544, 110] width 48 height 15
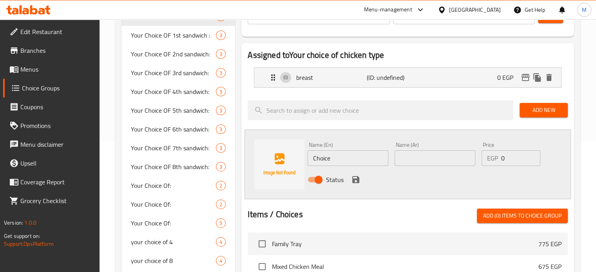
click at [439, 161] on input "text" at bounding box center [435, 159] width 81 height 16
type input "ورك"
click at [365, 162] on input "Choice" at bounding box center [348, 159] width 81 height 16
paste input "thigh"
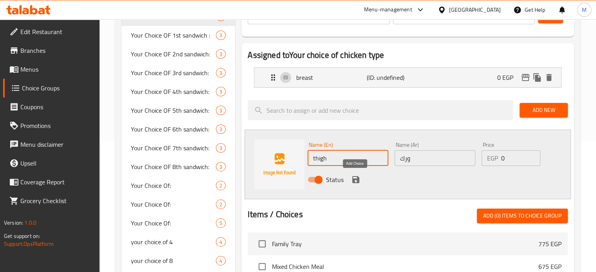
type input "thigh"
click at [356, 180] on icon "save" at bounding box center [355, 179] width 7 height 7
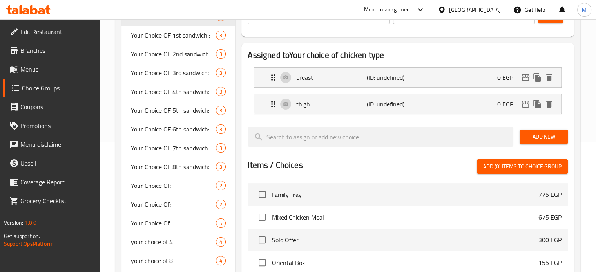
scroll to position [0, 0]
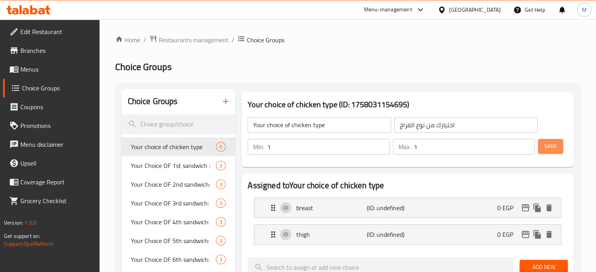
click at [552, 144] on span "Save" at bounding box center [551, 147] width 13 height 10
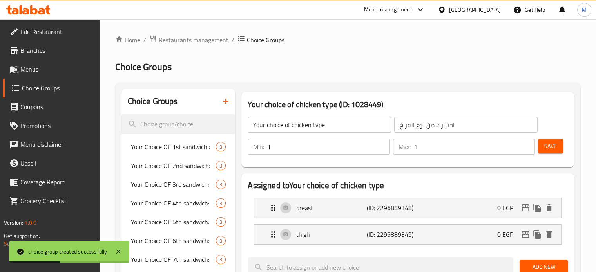
scroll to position [288, 0]
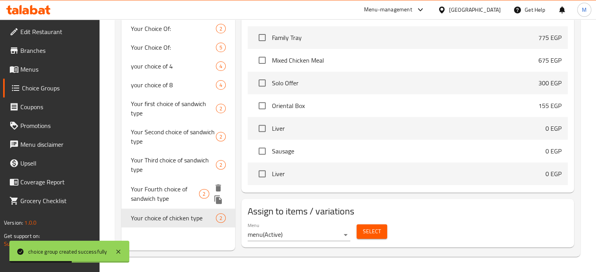
click at [187, 190] on span "Your Fourth choice of sandwich type" at bounding box center [165, 194] width 69 height 19
type input "Your Fourth choice of sandwich type"
type input "اختيارك الرابع من نوع الساندوتش"
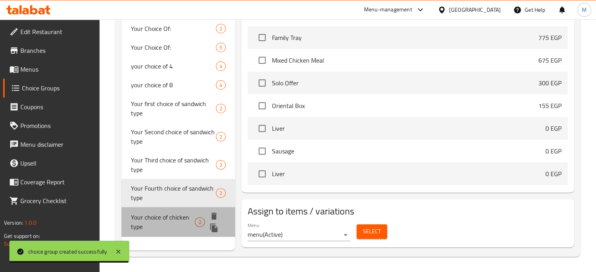
click at [172, 224] on span "Your choice of chicken type" at bounding box center [163, 222] width 64 height 19
type input "Your choice of chicken type"
type input "اختيارك من نوع الفراخ"
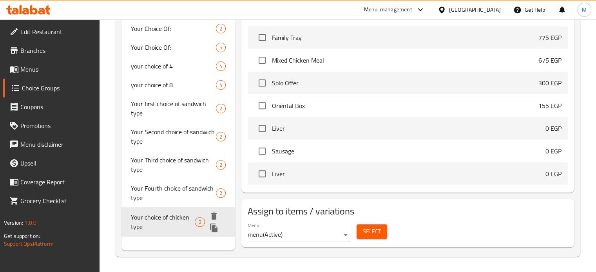
click at [183, 216] on span "Your choice of chicken type" at bounding box center [163, 222] width 64 height 19
click at [178, 189] on span "Your Fourth choice of sandwich type" at bounding box center [173, 193] width 85 height 19
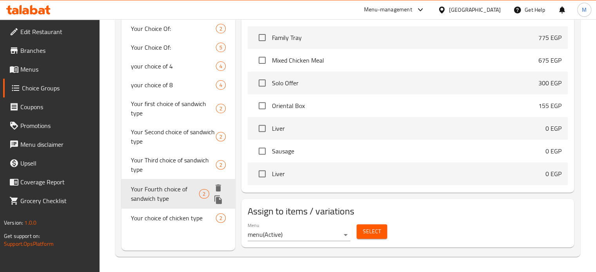
type input "Your Fourth choice of sandwich type"
type input "اختيارك الرابع من نوع الساندوتش"
click at [186, 158] on span "Your Third choice of sandwich type" at bounding box center [165, 165] width 68 height 19
type input "Your Third choice of sandwich type"
type input "اختيارك الثالث من نوع الساندوتش"
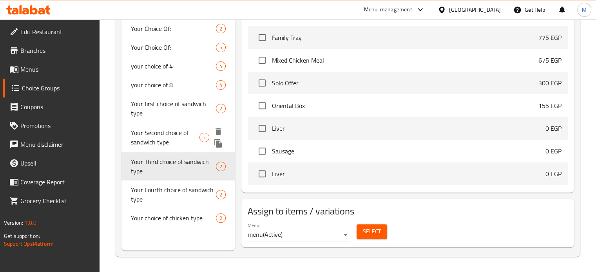
click at [188, 137] on span "Your Second choice of sandwich type" at bounding box center [165, 137] width 69 height 19
type input "Your Second choice of sandwich type"
type input "اختيارك الثانى من نوع الساندوتش"
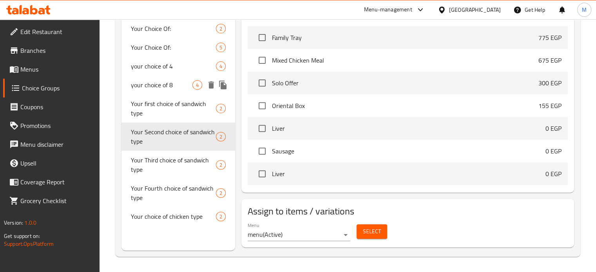
click at [161, 85] on span "your choice of 8" at bounding box center [162, 84] width 62 height 9
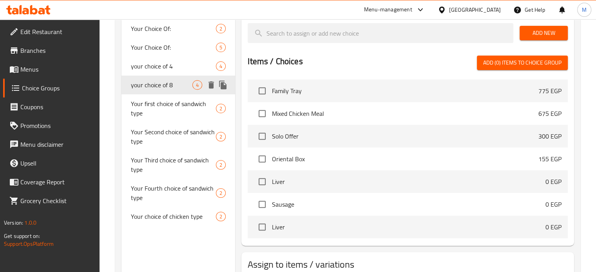
type input "your choice of 8"
type input "اختيارك من 8"
type input "8"
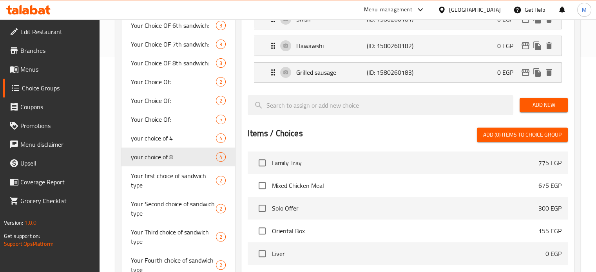
scroll to position [216, 0]
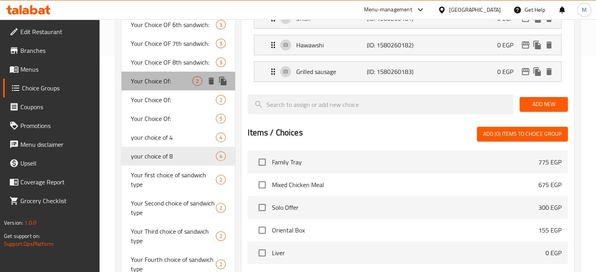
click at [183, 87] on div "Your Choice Of: 2" at bounding box center [179, 81] width 114 height 19
type input "Your Choice Of:"
type input "اختيارك من:"
type input "0"
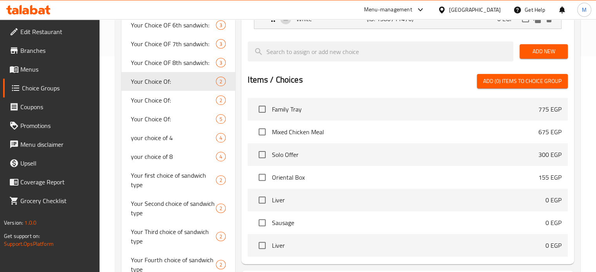
scroll to position [225, 0]
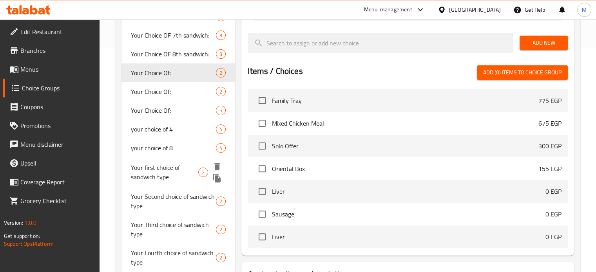
click at [175, 169] on span "Your first choice of sandwich type" at bounding box center [164, 172] width 67 height 19
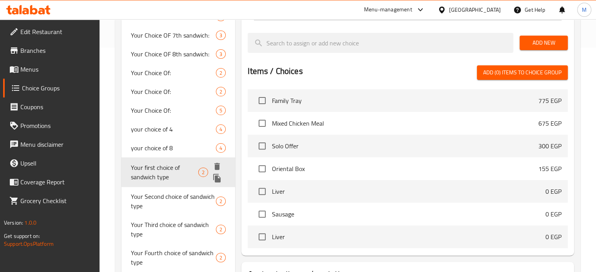
type input "Your first choice of sandwich type"
type input "اختيارك الأول من نوع الساندوتش"
type input "1"
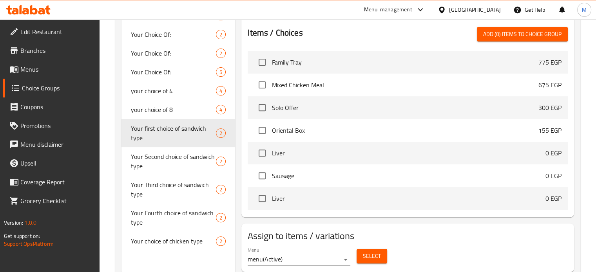
scroll to position [261, 0]
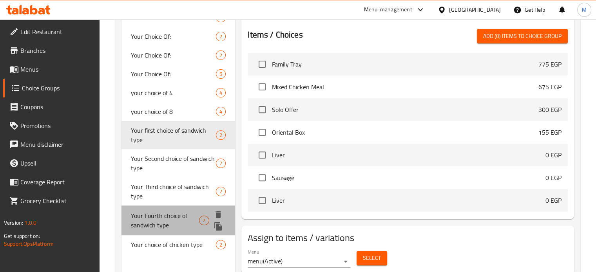
click at [170, 217] on span "Your Fourth choice of sandwich type" at bounding box center [165, 220] width 69 height 19
type input "Your Fourth choice of sandwich type"
type input "اختيارك الرابع من نوع الساندوتش"
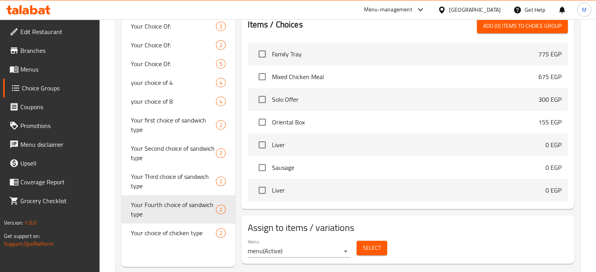
scroll to position [288, 0]
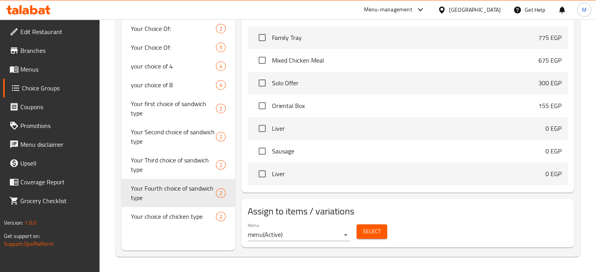
click at [352, 232] on div "Menu menu ( Active )" at bounding box center [299, 232] width 109 height 25
click at [217, 200] on icon "duplicate" at bounding box center [217, 200] width 7 height 9
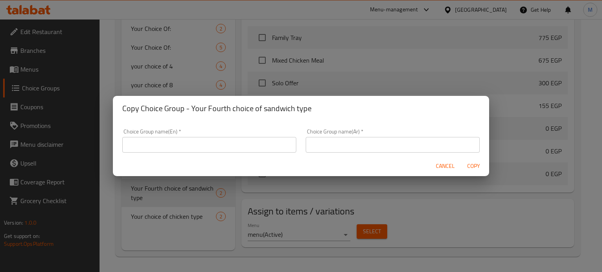
click at [439, 165] on span "Cancel" at bounding box center [445, 167] width 19 height 10
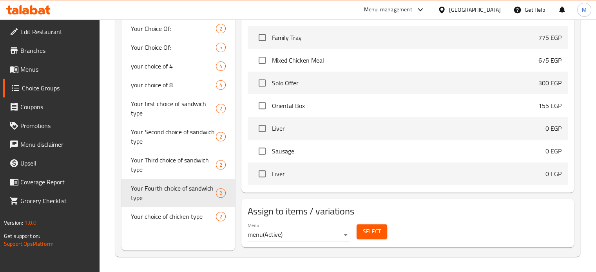
scroll to position [0, 0]
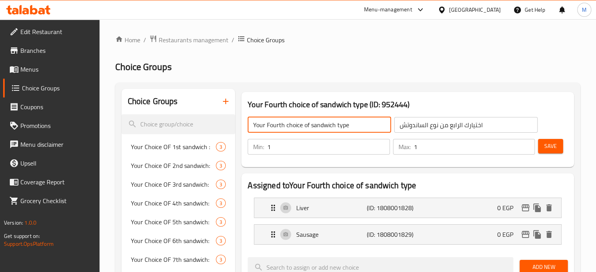
click at [323, 122] on input "Your Fourth choice of sandwich type" at bounding box center [319, 125] width 143 height 16
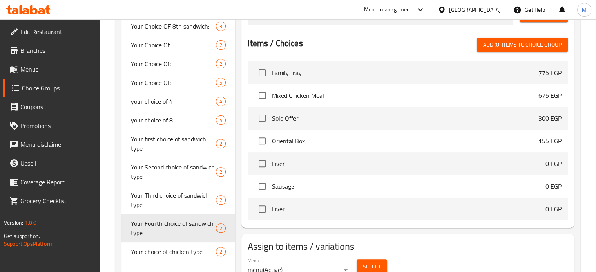
scroll to position [288, 0]
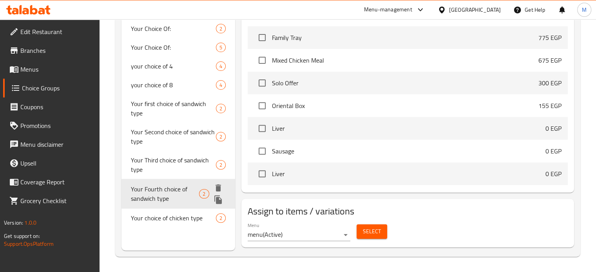
click at [214, 202] on icon "duplicate" at bounding box center [218, 199] width 9 height 9
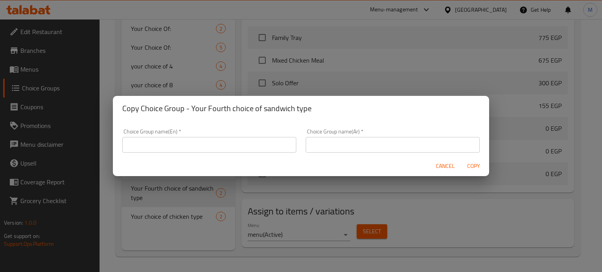
click at [194, 145] on input "text" at bounding box center [209, 145] width 174 height 16
paste input "Your Fourth choice of sandwich type"
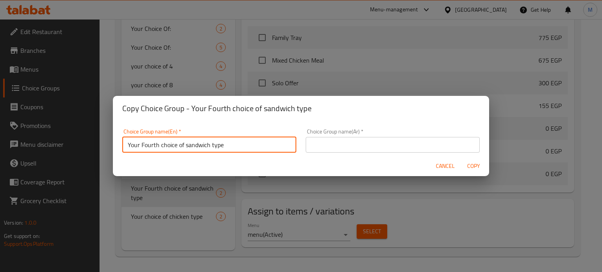
click at [154, 146] on input "Your Fourth choice of sandwich type" at bounding box center [209, 145] width 174 height 16
type input "Your Fifth choice of sandwich type"
click at [340, 149] on input "text" at bounding box center [393, 145] width 174 height 16
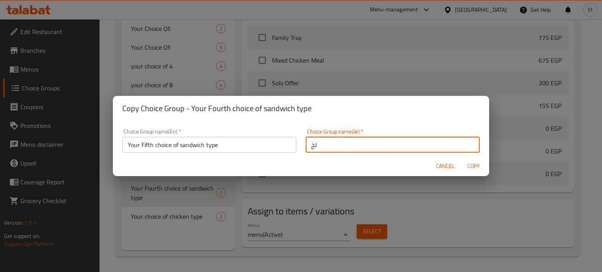
type input "ل"
click at [332, 147] on input "اختيارك الخامس من السندوتشات" at bounding box center [393, 145] width 174 height 16
click at [358, 147] on input "اختيارك الخامس من الساندوتشات" at bounding box center [393, 145] width 174 height 16
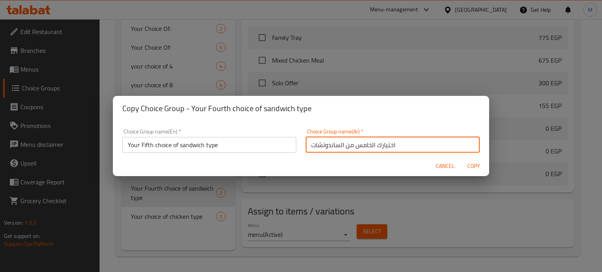
click at [358, 147] on input "اختيارك الخامس من الساندوتشات" at bounding box center [393, 145] width 174 height 16
type input "اختيارك الخامس من الساندوتشات"
click at [472, 164] on span "Copy" at bounding box center [473, 167] width 19 height 10
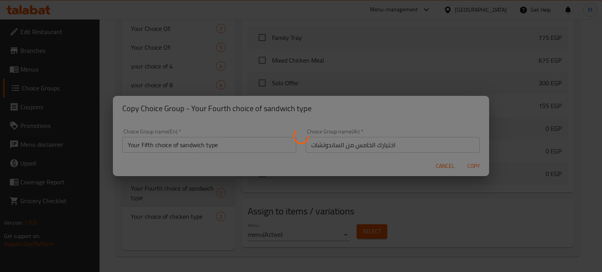
type input "Your Fifth choice of sandwich type"
type input "اختيارك الخامس من الساندوتشات"
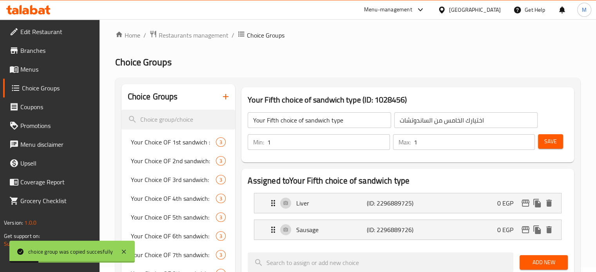
scroll to position [0, 0]
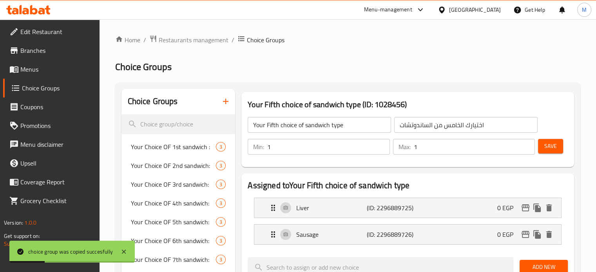
click at [315, 123] on input "Your Fifth choice of sandwich type" at bounding box center [319, 125] width 143 height 16
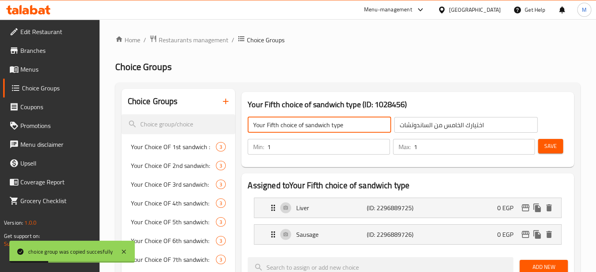
click at [315, 123] on input "Your Fifth choice of sandwich type" at bounding box center [319, 125] width 143 height 16
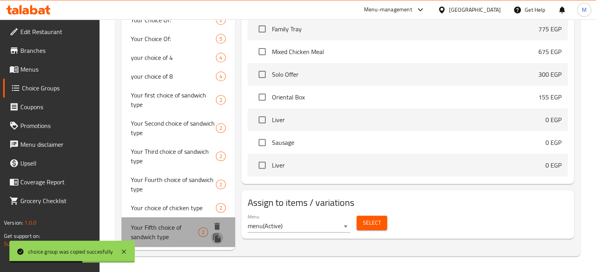
click at [216, 238] on icon "duplicate" at bounding box center [216, 238] width 7 height 9
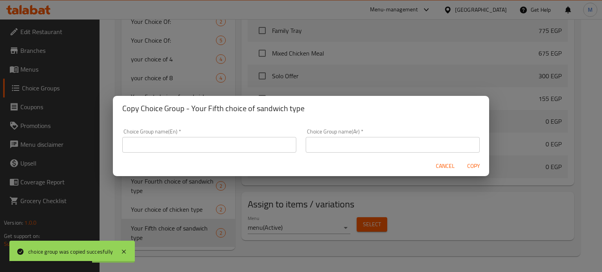
click at [226, 145] on input "text" at bounding box center [209, 145] width 174 height 16
paste input "Your Fifth choice of sandwich type"
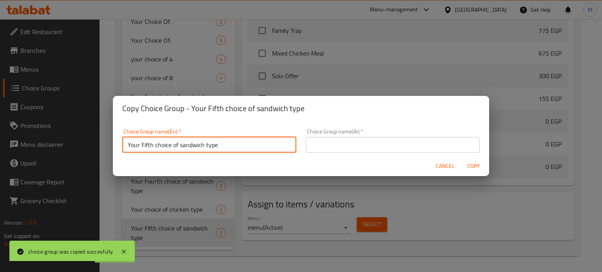
type input "Your Fifth choice of sandwich type"
click at [334, 147] on input "text" at bounding box center [393, 145] width 174 height 16
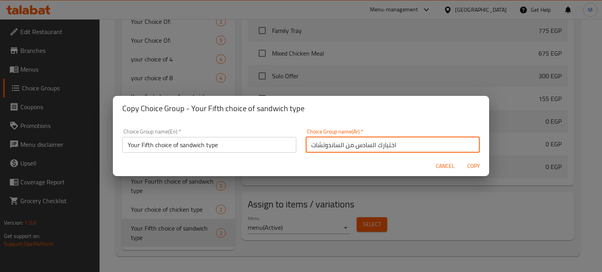
click at [334, 147] on input "اختيارك السادس من الساندوتشات" at bounding box center [393, 145] width 174 height 16
click at [336, 147] on input "اختيارك السادس من الساندوتشات" at bounding box center [393, 145] width 174 height 16
type input "اختيارك السادس من الساندوتشات"
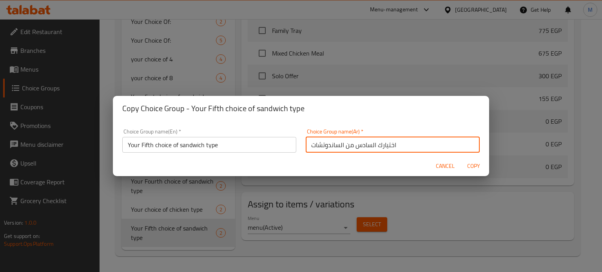
click at [357, 140] on input "اختيارك السادس من الساندوتشات" at bounding box center [393, 145] width 174 height 16
click at [218, 141] on input "Your Fifth choice of sandwich type" at bounding box center [209, 145] width 174 height 16
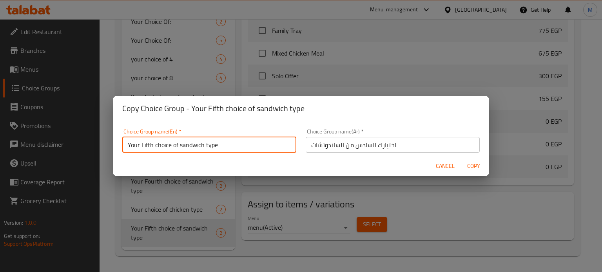
click at [218, 141] on input "Your Fifth choice of sandwich type" at bounding box center [209, 145] width 174 height 16
paste input "sixth choice of sandwiches"
type input "Your sixth choice of sandwiches"
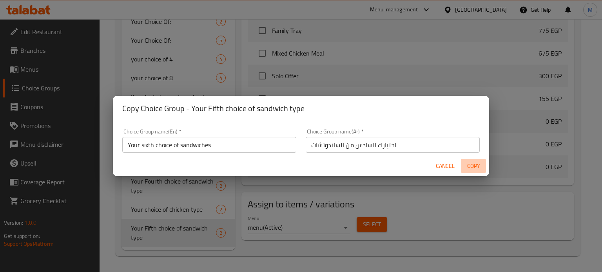
click at [472, 170] on span "Copy" at bounding box center [473, 167] width 19 height 10
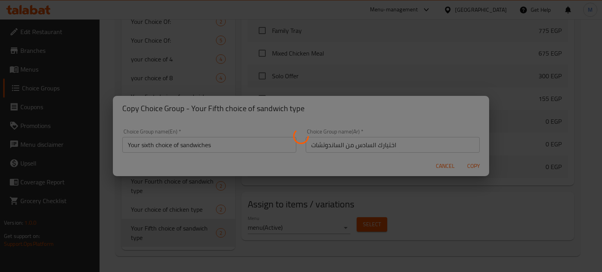
type input "Your sixth choice of sandwiches"
type input "اختيارك السادس من الساندوتشات"
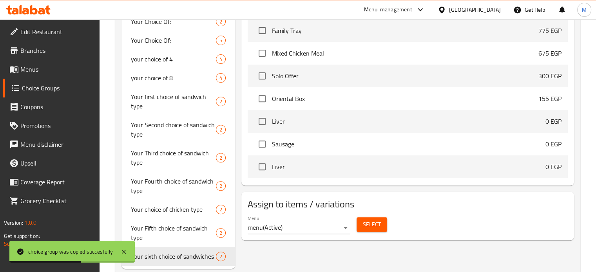
click at [412, 7] on div "Menu-management" at bounding box center [388, 9] width 48 height 9
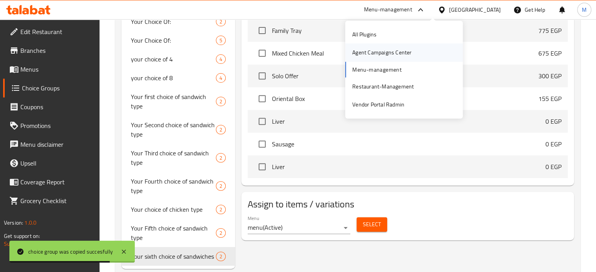
click at [372, 53] on div "Agent Campaigns Center" at bounding box center [381, 52] width 59 height 9
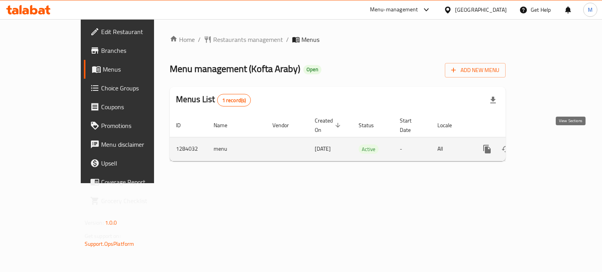
click at [553, 142] on link "enhanced table" at bounding box center [543, 149] width 19 height 19
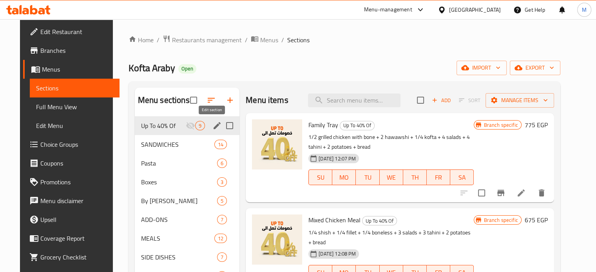
click at [215, 125] on icon "edit" at bounding box center [216, 125] width 9 height 9
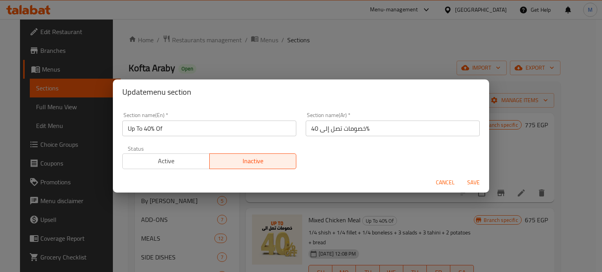
click at [167, 162] on span "Active" at bounding box center [166, 161] width 81 height 11
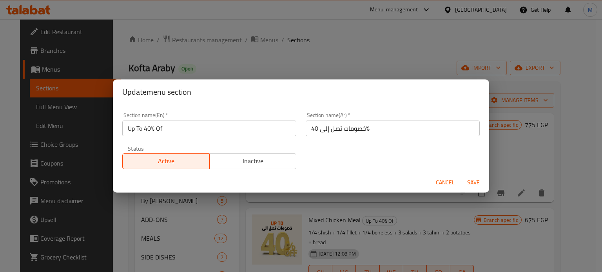
click at [475, 180] on span "Save" at bounding box center [473, 183] width 19 height 10
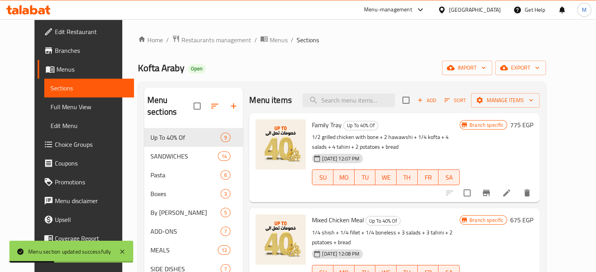
click at [138, 69] on span "Kofta Araby" at bounding box center [161, 68] width 47 height 18
copy span "Kofta Araby"
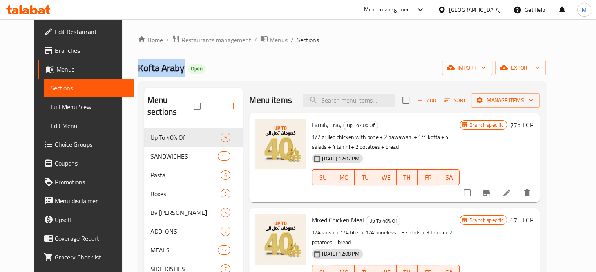
click at [55, 53] on span "Branches" at bounding box center [91, 50] width 73 height 9
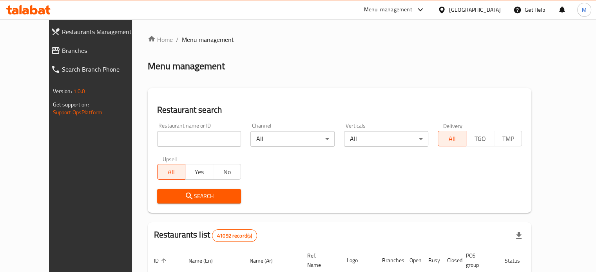
click at [173, 141] on input "search" at bounding box center [199, 139] width 84 height 16
paste input "699672"
type input "699672"
click button "Search" at bounding box center [199, 196] width 84 height 15
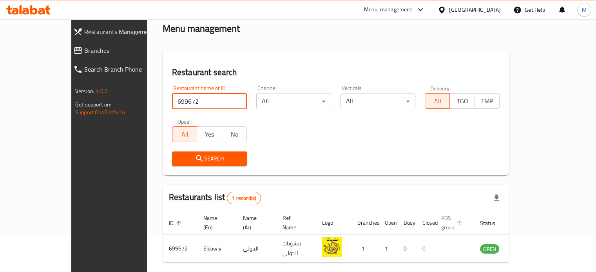
scroll to position [61, 0]
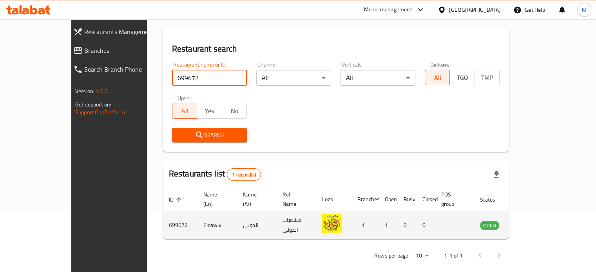
click at [531, 221] on icon "enhanced table" at bounding box center [525, 225] width 9 height 9
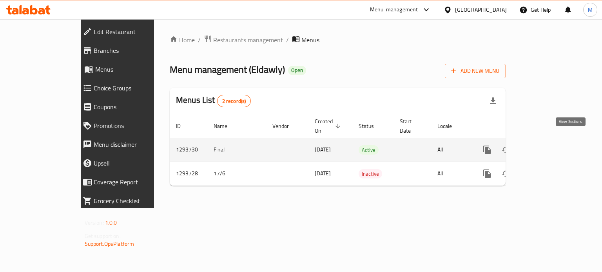
click at [548, 145] on icon "enhanced table" at bounding box center [543, 149] width 9 height 9
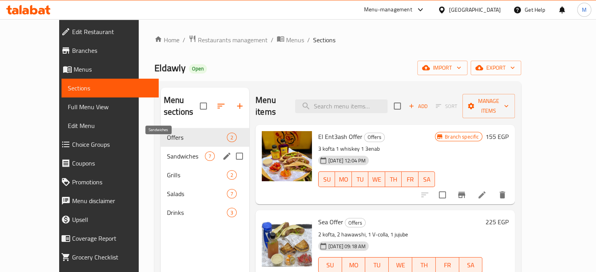
click at [167, 152] on span "Sandwiches" at bounding box center [186, 156] width 38 height 9
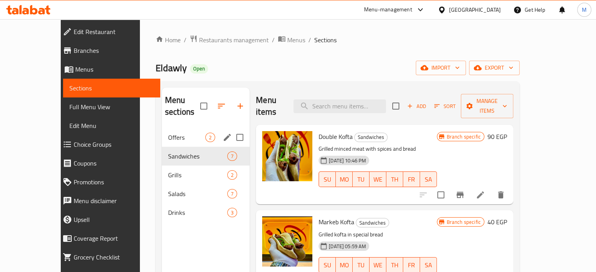
click at [168, 133] on span "Offers" at bounding box center [186, 137] width 37 height 9
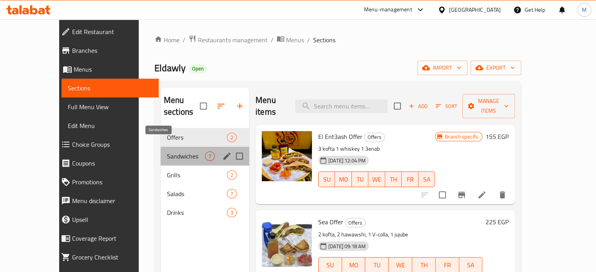
click at [167, 152] on span "Sandwiches" at bounding box center [186, 156] width 38 height 9
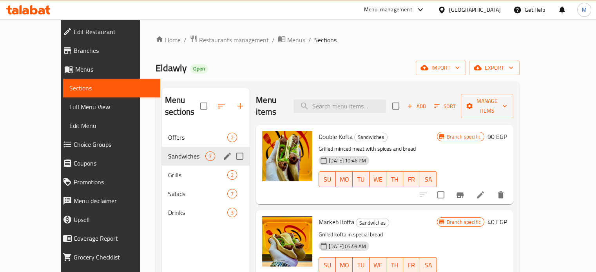
click at [168, 133] on span "Offers" at bounding box center [197, 137] width 59 height 9
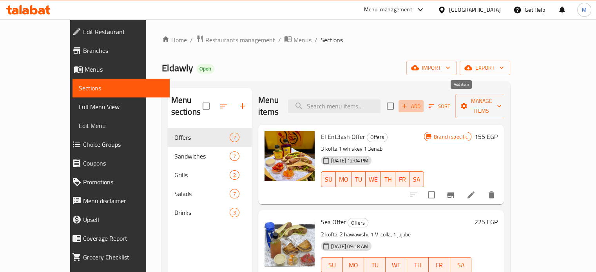
click at [422, 102] on span "Add" at bounding box center [411, 106] width 21 height 9
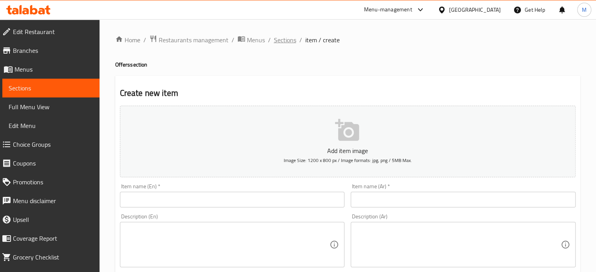
click at [285, 37] on span "Sections" at bounding box center [285, 39] width 22 height 9
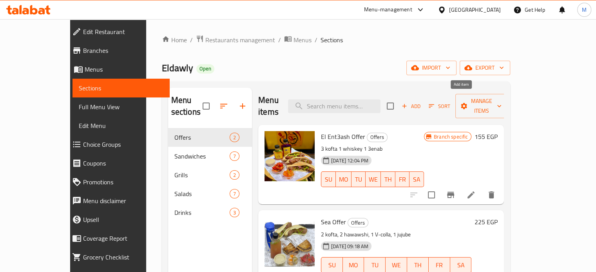
click at [422, 102] on span "Add" at bounding box center [411, 106] width 21 height 9
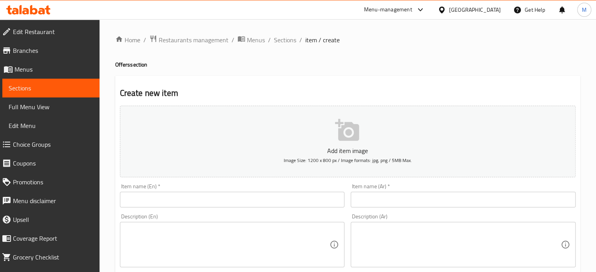
click at [389, 206] on input "text" at bounding box center [463, 200] width 225 height 16
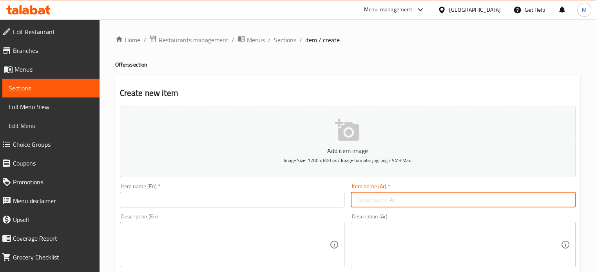
paste input "ميكس الدولي"
type input "ميكس الدولي"
click at [286, 202] on input "text" at bounding box center [232, 200] width 225 height 16
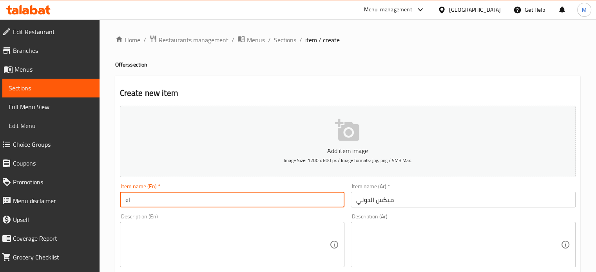
type input "e"
type input "Eldawly MIx"
click at [411, 242] on textarea at bounding box center [458, 245] width 205 height 37
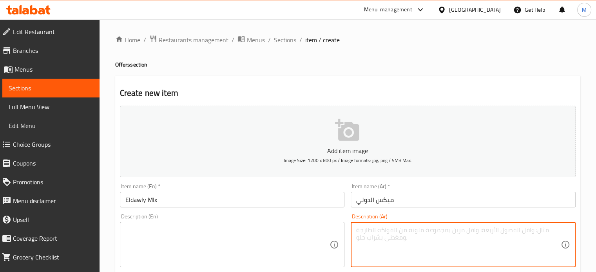
paste textarea "ربع ورك و 2 قطعة كفتة و1 أرز و1 ويسكي"
type textarea "ربع ورك و 2 قطعة كفتة و1 أرز و1 ويسكي"
click at [211, 253] on textarea at bounding box center [227, 245] width 205 height 37
paste textarea "Quarter leg, 2 kofta pieces, 1 rice, and 1 whiskey"
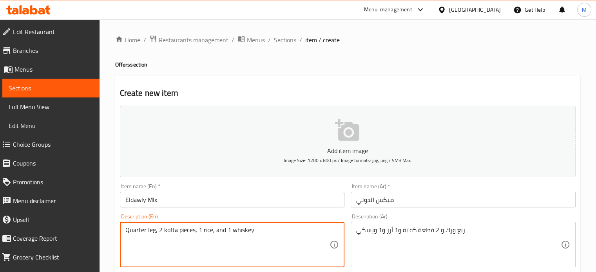
type textarea "Quarter leg, 2 kofta pieces, 1 rice, and 1 whiskey"
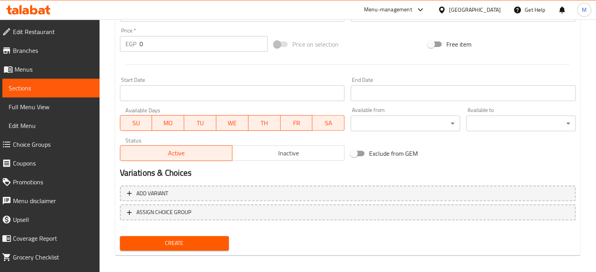
scroll to position [281, 0]
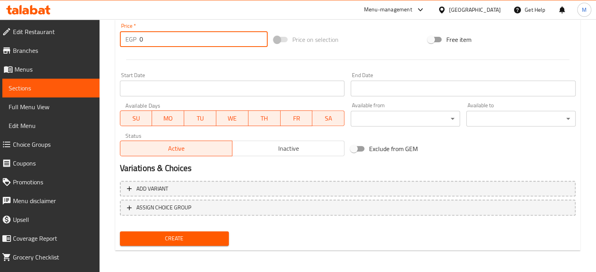
drag, startPoint x: 149, startPoint y: 37, endPoint x: 129, endPoint y: 32, distance: 21.0
click at [136, 37] on div "EGP 0 Price *" at bounding box center [194, 39] width 148 height 16
type input "200"
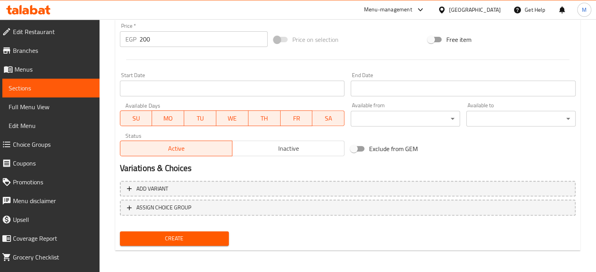
click at [382, 38] on div "Price on selection" at bounding box center [348, 39] width 154 height 21
click at [178, 235] on span "Create" at bounding box center [174, 239] width 97 height 10
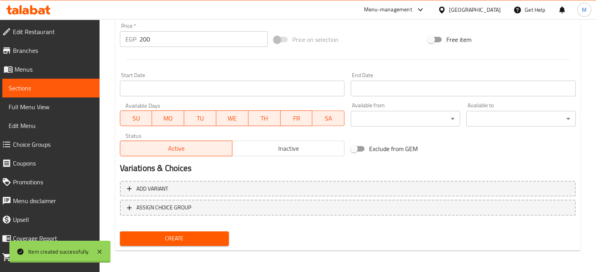
type input "0"
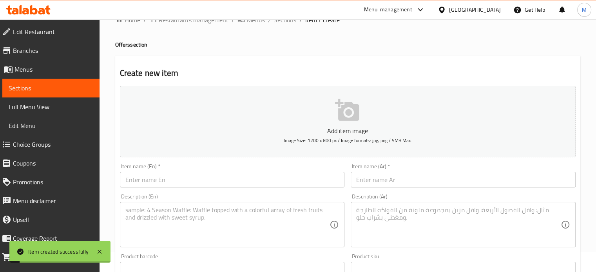
scroll to position [0, 0]
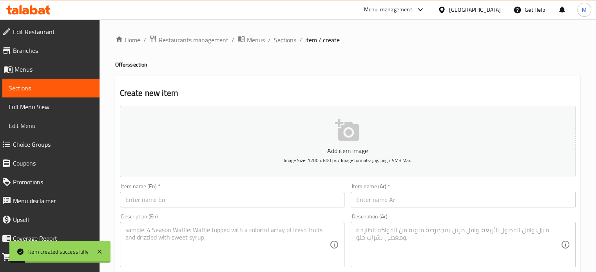
click at [274, 41] on span "Sections" at bounding box center [285, 39] width 22 height 9
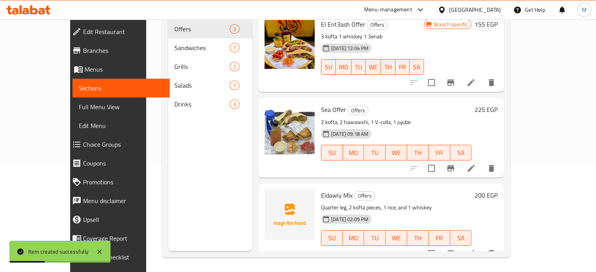
scroll to position [110, 0]
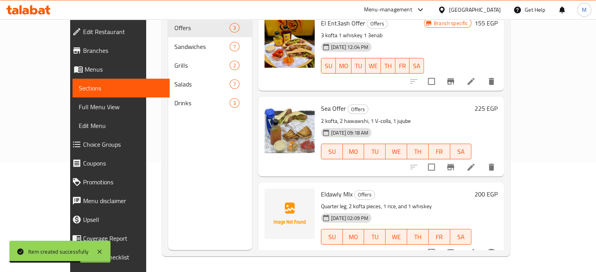
click at [476, 248] on icon at bounding box center [471, 252] width 9 height 9
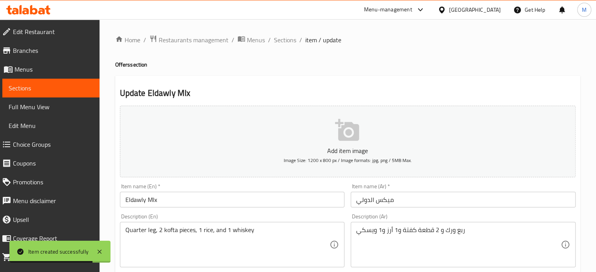
click at [157, 202] on input "Eldawly MIx" at bounding box center [232, 200] width 225 height 16
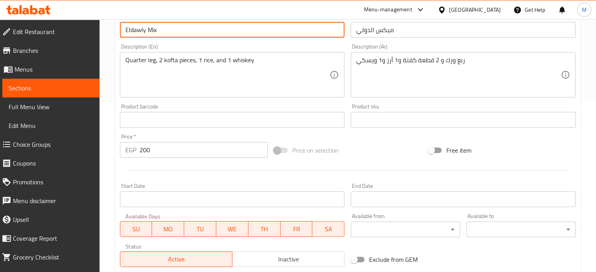
scroll to position [281, 0]
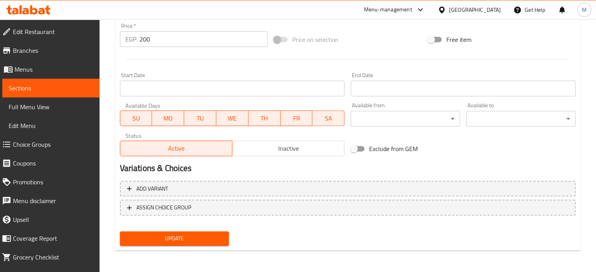
type input "Eldawly Mix"
click at [212, 238] on span "Update" at bounding box center [174, 239] width 97 height 10
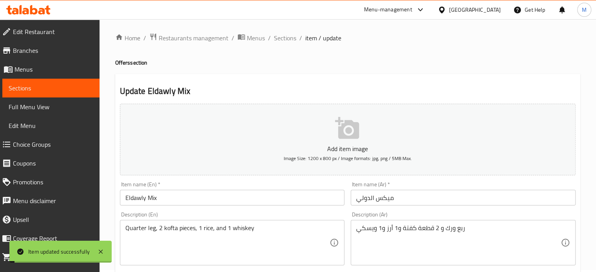
scroll to position [0, 0]
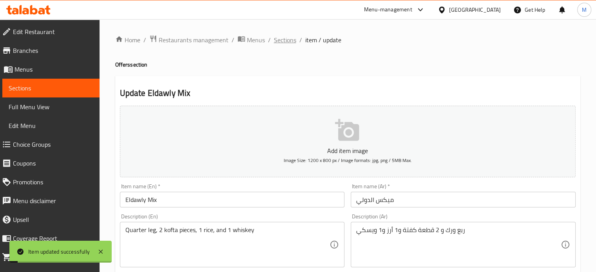
click at [287, 36] on span "Sections" at bounding box center [285, 39] width 22 height 9
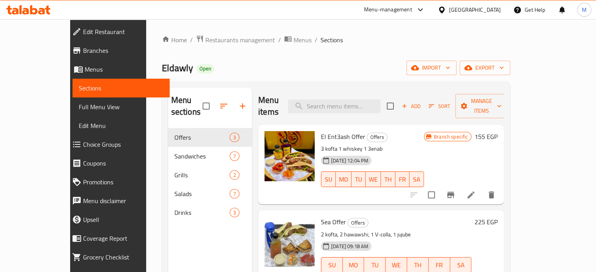
click at [83, 50] on span "Branches" at bounding box center [123, 50] width 80 height 9
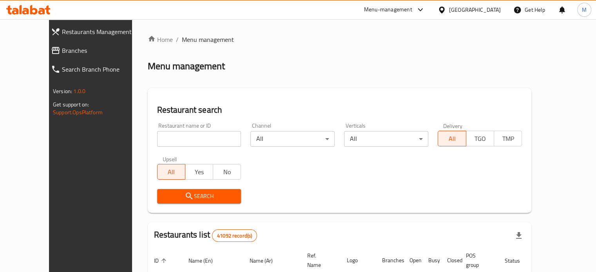
click at [159, 138] on input "search" at bounding box center [199, 139] width 84 height 16
paste input "756011"
type input "756011"
click button "Search" at bounding box center [199, 196] width 84 height 15
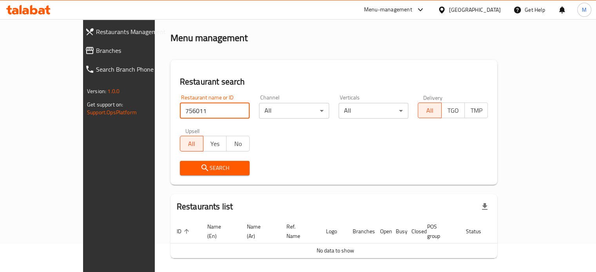
scroll to position [47, 0]
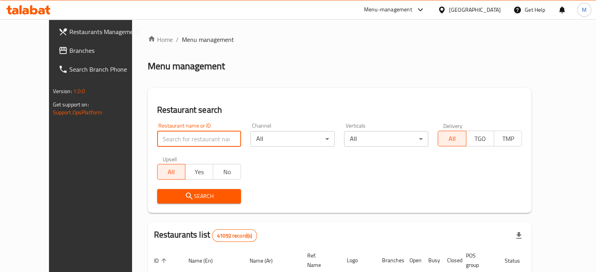
click at [174, 140] on input "search" at bounding box center [199, 139] width 84 height 16
paste input "695517"
type input "695517"
click button "Search" at bounding box center [199, 196] width 84 height 15
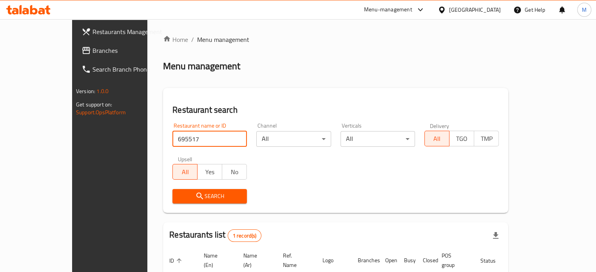
scroll to position [61, 0]
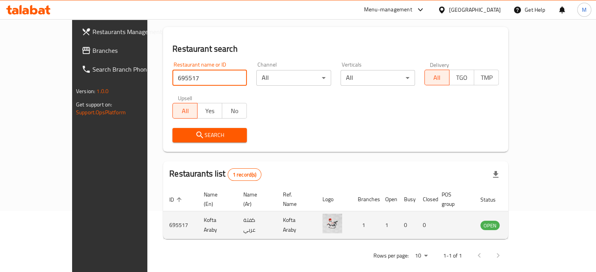
click at [531, 221] on icon "enhanced table" at bounding box center [526, 225] width 9 height 9
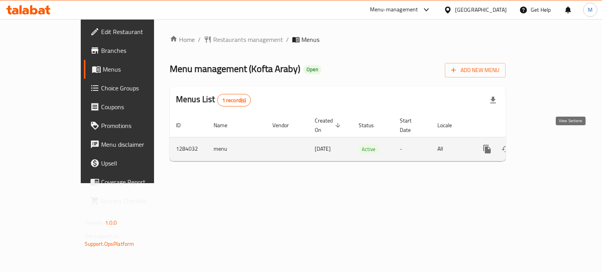
click at [559, 139] on td "enhanced table" at bounding box center [516, 149] width 88 height 24
click at [548, 145] on icon "enhanced table" at bounding box center [543, 149] width 9 height 9
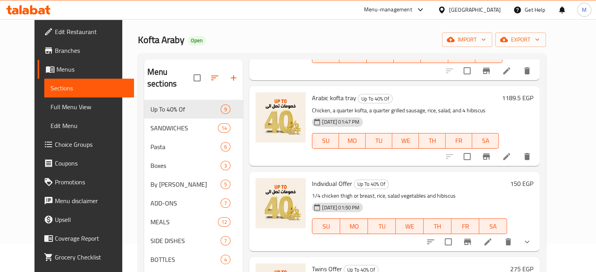
scroll to position [27, 0]
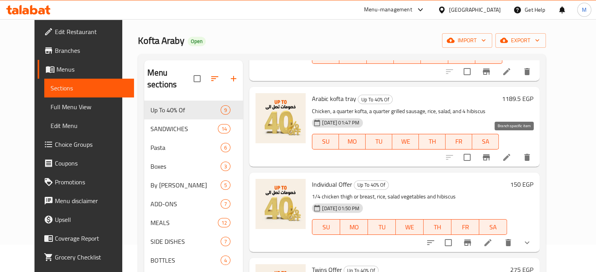
click at [491, 153] on icon "Branch-specific-item" at bounding box center [486, 157] width 9 height 9
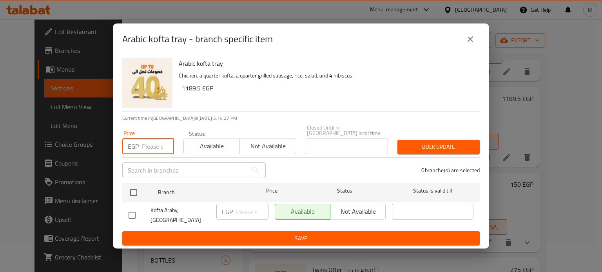
click at [149, 145] on input "number" at bounding box center [158, 147] width 32 height 16
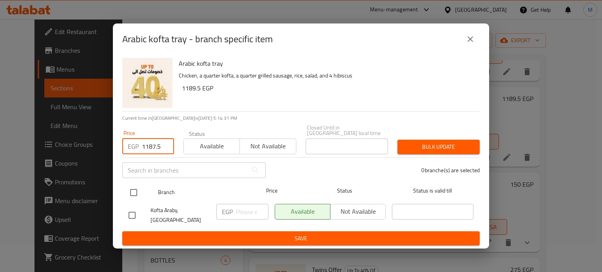
type input "1187.5"
click at [136, 189] on input "checkbox" at bounding box center [133, 193] width 16 height 16
checkbox input "true"
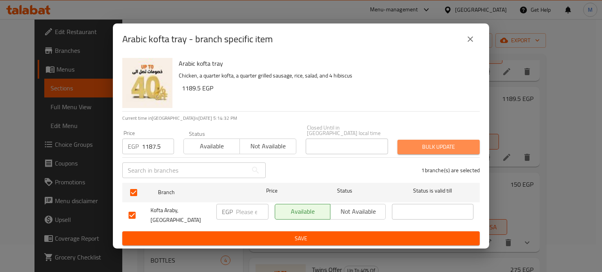
click at [439, 142] on span "Bulk update" at bounding box center [439, 147] width 70 height 10
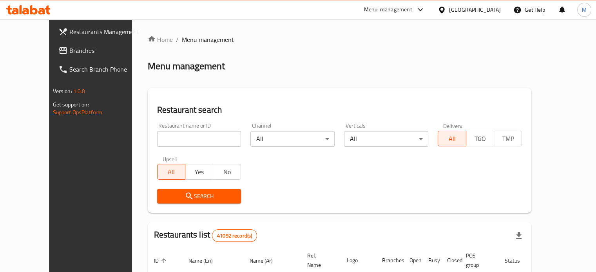
click at [186, 136] on input "search" at bounding box center [199, 139] width 84 height 16
paste input "692575"
type input "692575"
click button "Search" at bounding box center [199, 196] width 84 height 15
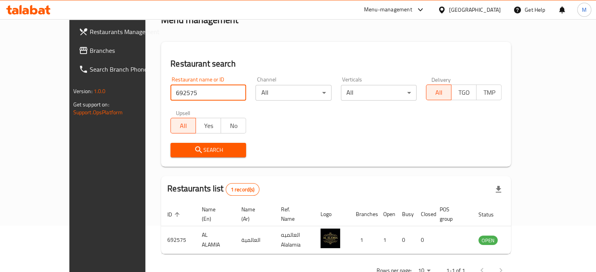
scroll to position [61, 0]
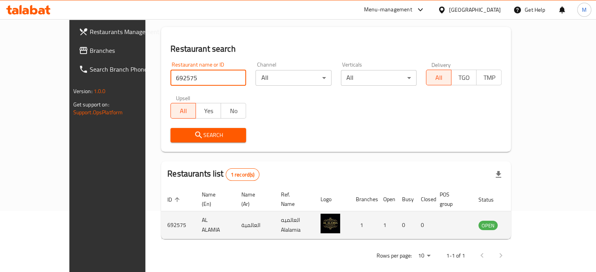
click at [529, 221] on icon "enhanced table" at bounding box center [524, 225] width 9 height 9
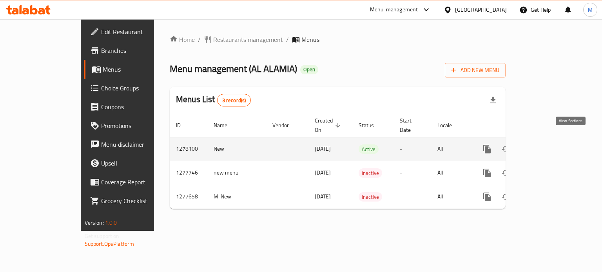
click at [548, 145] on icon "enhanced table" at bounding box center [543, 149] width 9 height 9
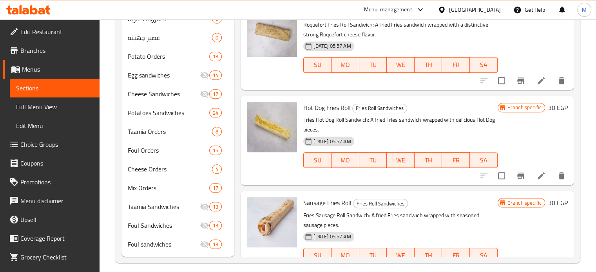
scroll to position [396, 0]
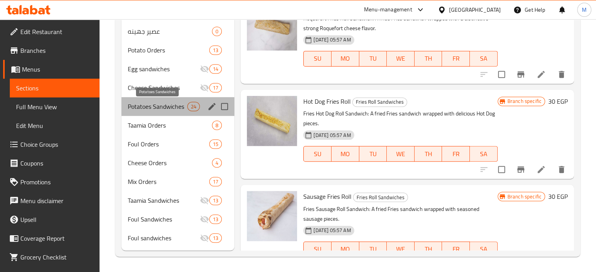
click at [162, 105] on span "Potatoes Sandwiches" at bounding box center [158, 106] width 60 height 9
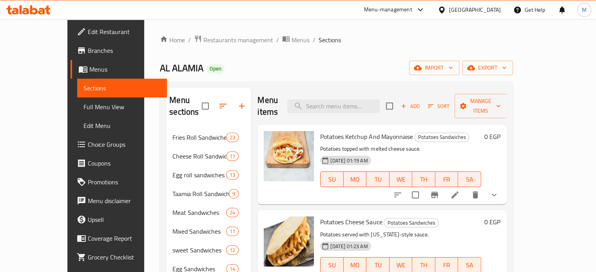
click at [504, 188] on button "show more" at bounding box center [494, 195] width 19 height 19
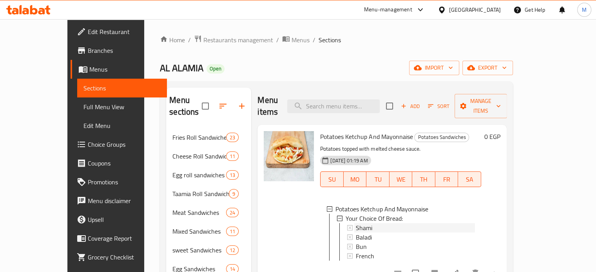
click at [356, 223] on span "Shami" at bounding box center [364, 227] width 16 height 9
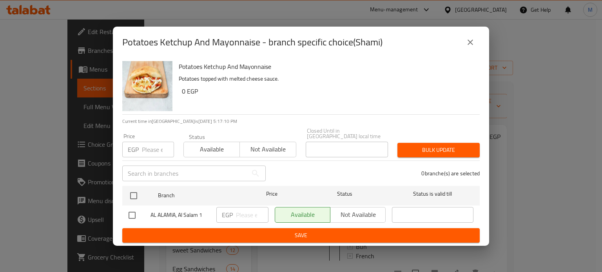
click at [470, 42] on icon "close" at bounding box center [470, 42] width 9 height 9
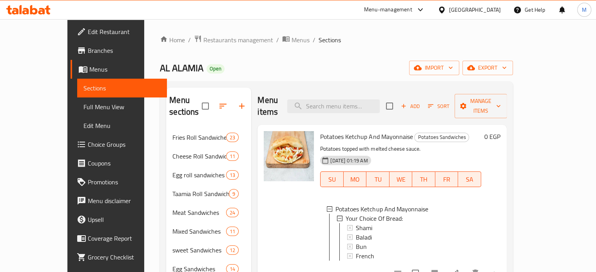
click at [460, 269] on icon at bounding box center [454, 273] width 9 height 9
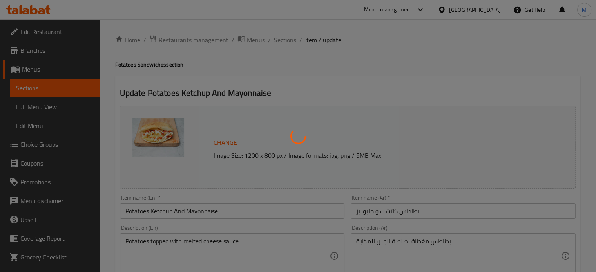
type input "إختيارك من الخبز:"
type input "1"
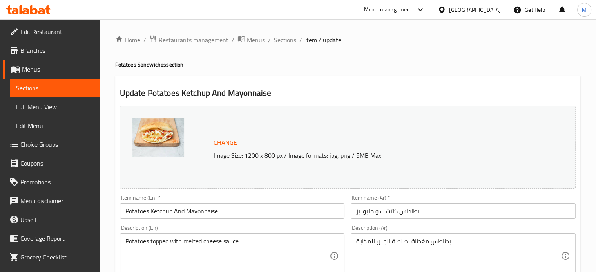
click at [293, 36] on span "Sections" at bounding box center [285, 39] width 22 height 9
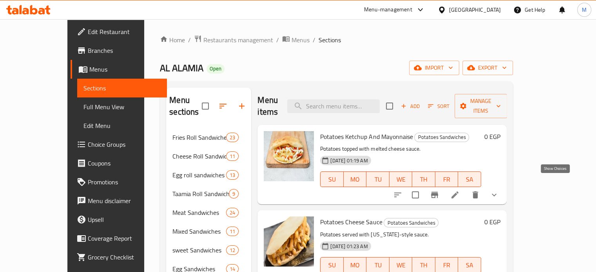
click at [499, 191] on icon "show more" at bounding box center [494, 195] width 9 height 9
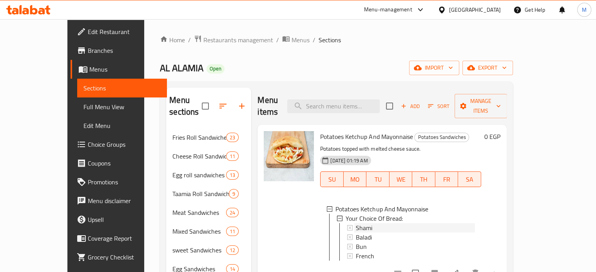
click at [361, 223] on div "Shami" at bounding box center [415, 227] width 119 height 9
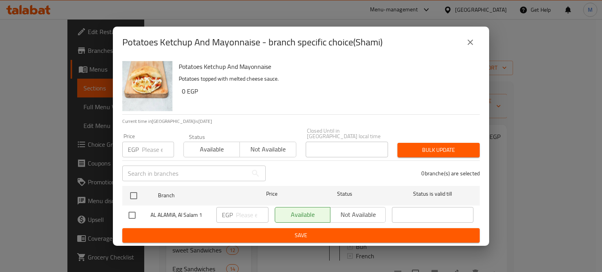
click at [157, 147] on input "number" at bounding box center [158, 150] width 32 height 16
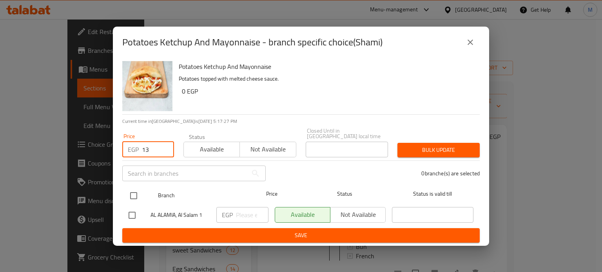
type input "13"
click at [134, 193] on input "checkbox" at bounding box center [133, 196] width 16 height 16
checkbox input "true"
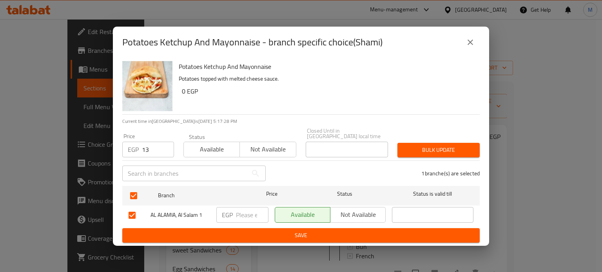
click at [419, 147] on span "Bulk update" at bounding box center [439, 150] width 70 height 10
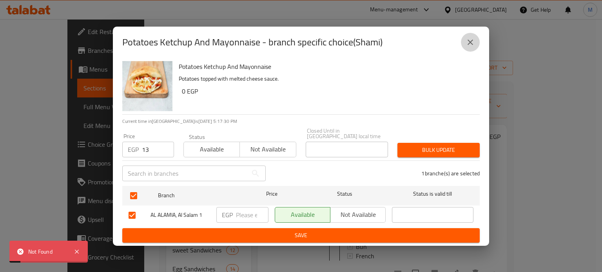
click at [469, 44] on icon "close" at bounding box center [470, 42] width 9 height 9
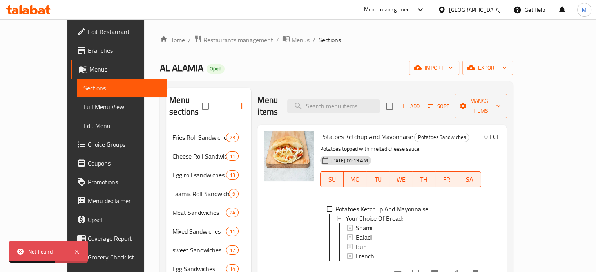
click at [88, 142] on span "Choice Groups" at bounding box center [124, 144] width 73 height 9
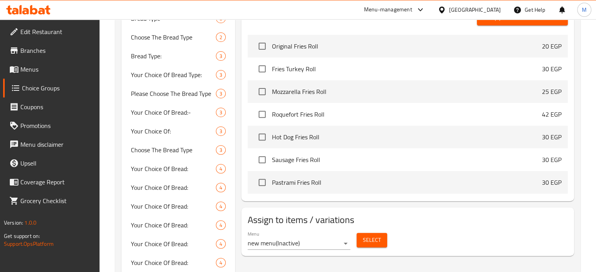
scroll to position [274, 0]
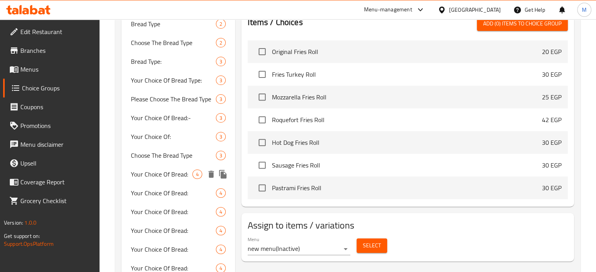
click at [174, 181] on div "Your Choice Of Bread: 4" at bounding box center [179, 174] width 114 height 19
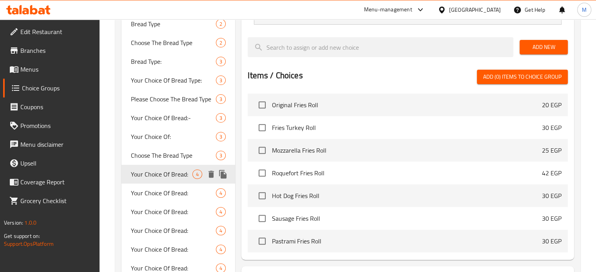
type input "Your Choice Of Bread:"
type input "إختيارك من الخبز:"
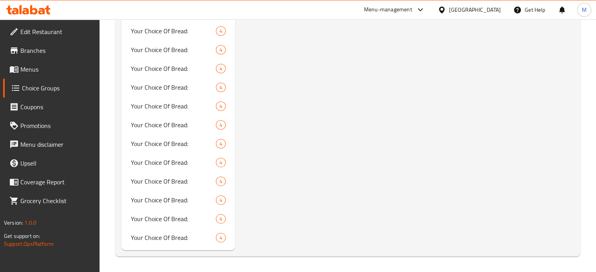
scroll to position [630, 0]
